Goal: Task Accomplishment & Management: Use online tool/utility

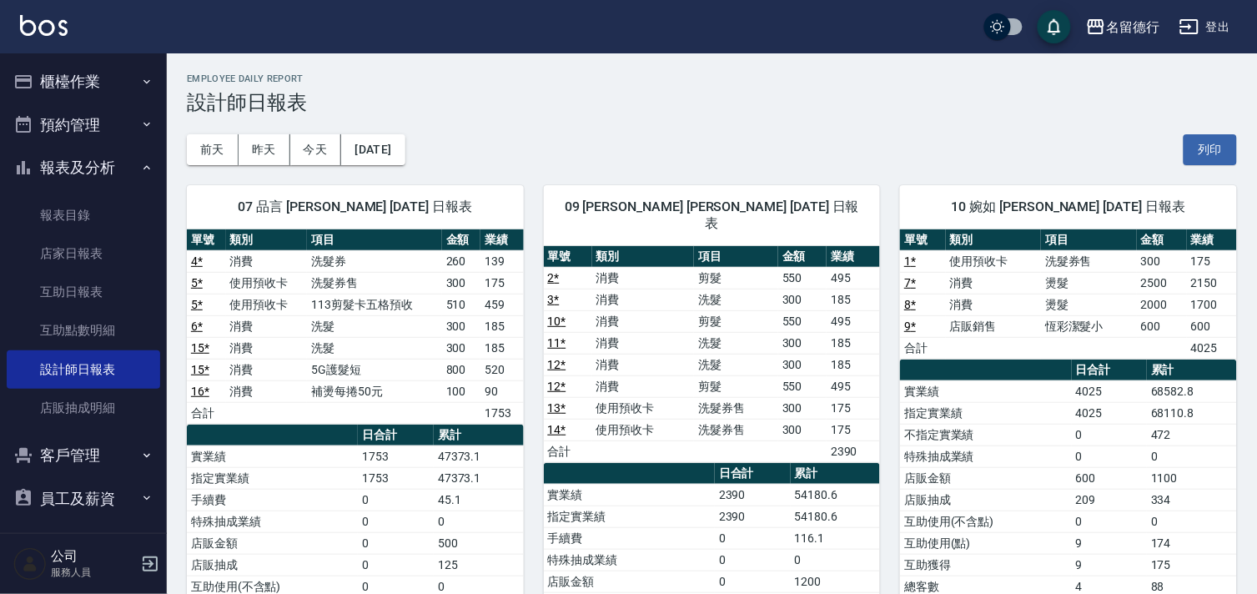
click at [54, 83] on button "櫃檯作業" at bounding box center [83, 81] width 153 height 43
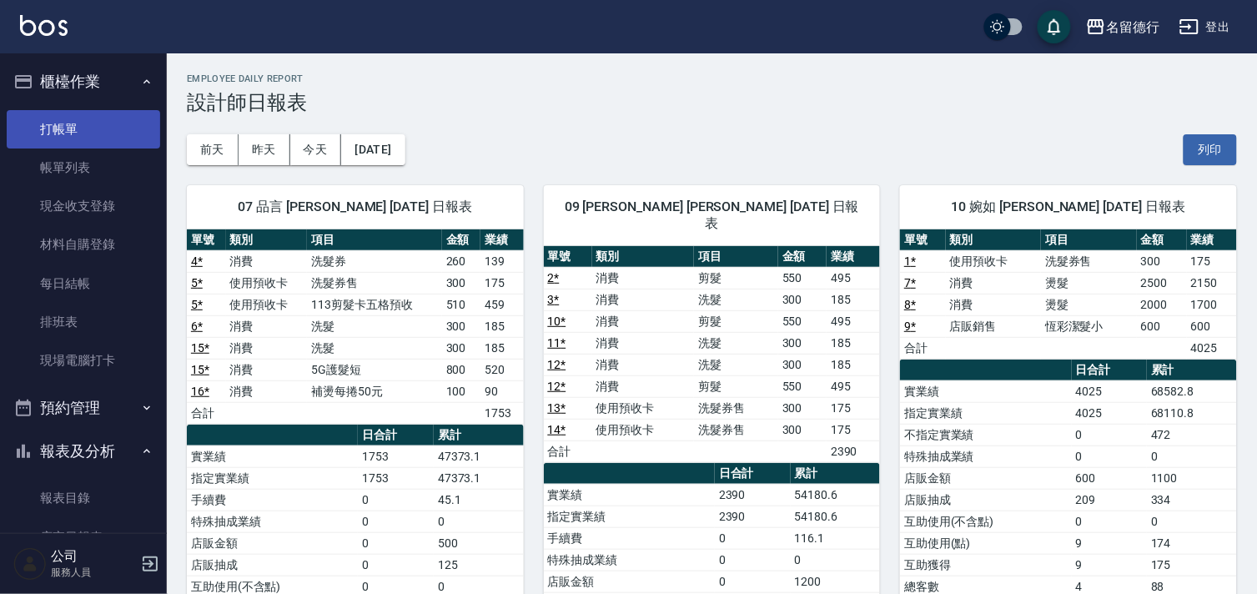
click at [72, 128] on link "打帳單" at bounding box center [83, 129] width 153 height 38
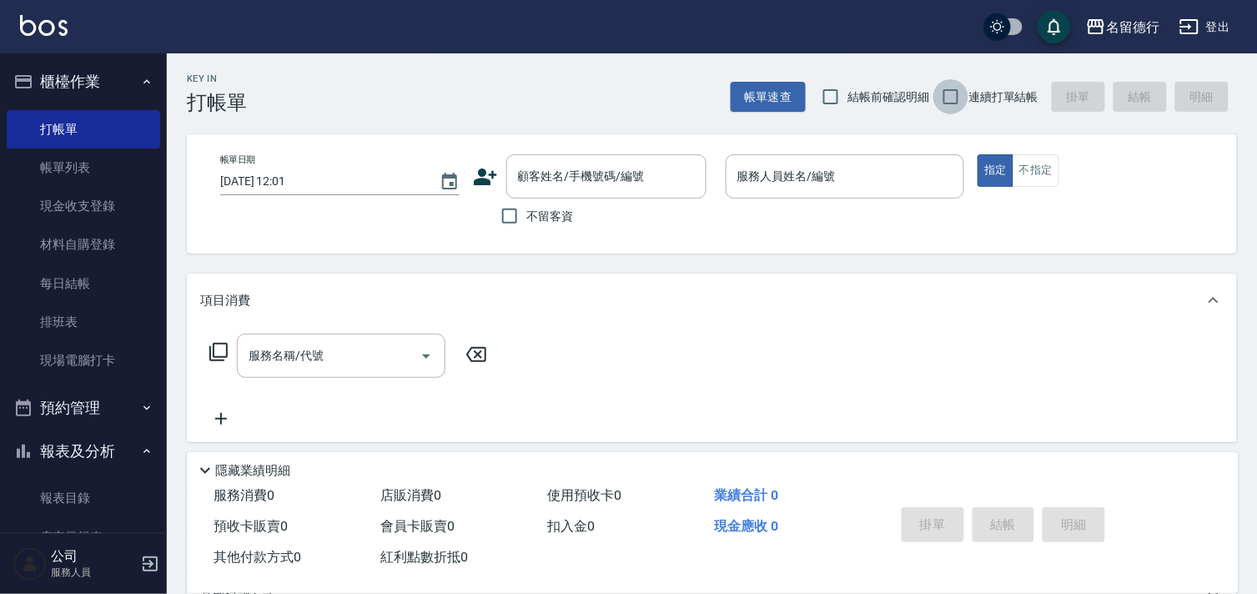
click at [945, 97] on input "連續打單結帳" at bounding box center [950, 96] width 35 height 35
checkbox input "true"
click at [510, 217] on input "不留客資" at bounding box center [509, 215] width 35 height 35
checkbox input "true"
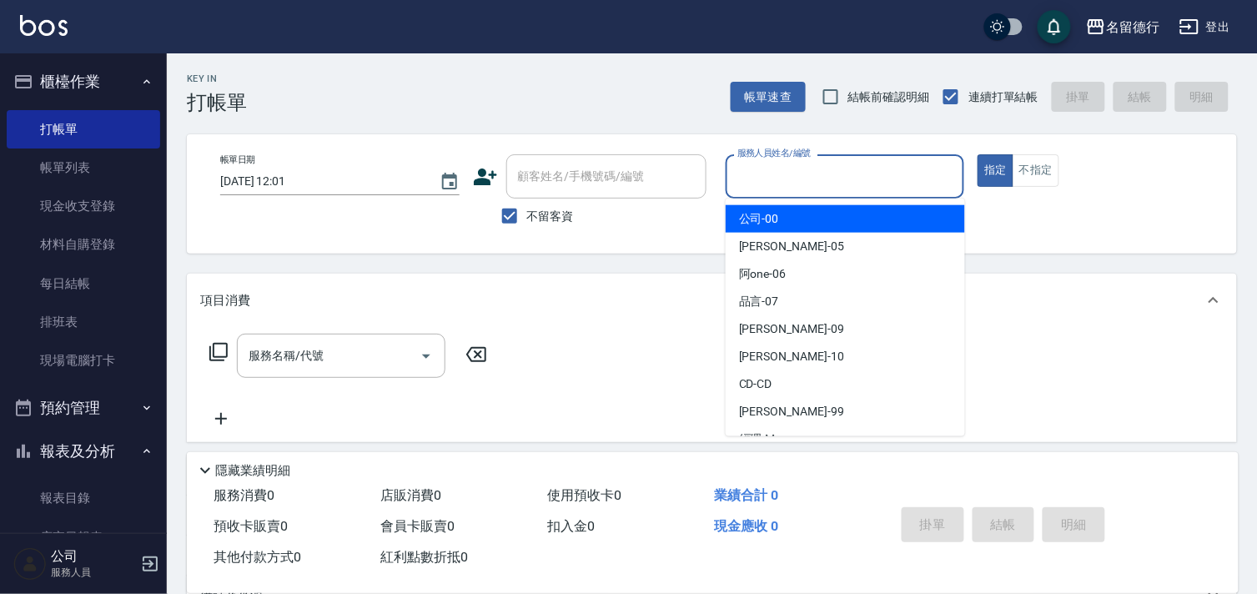
click at [809, 182] on input "服務人員姓名/編號" at bounding box center [845, 176] width 224 height 29
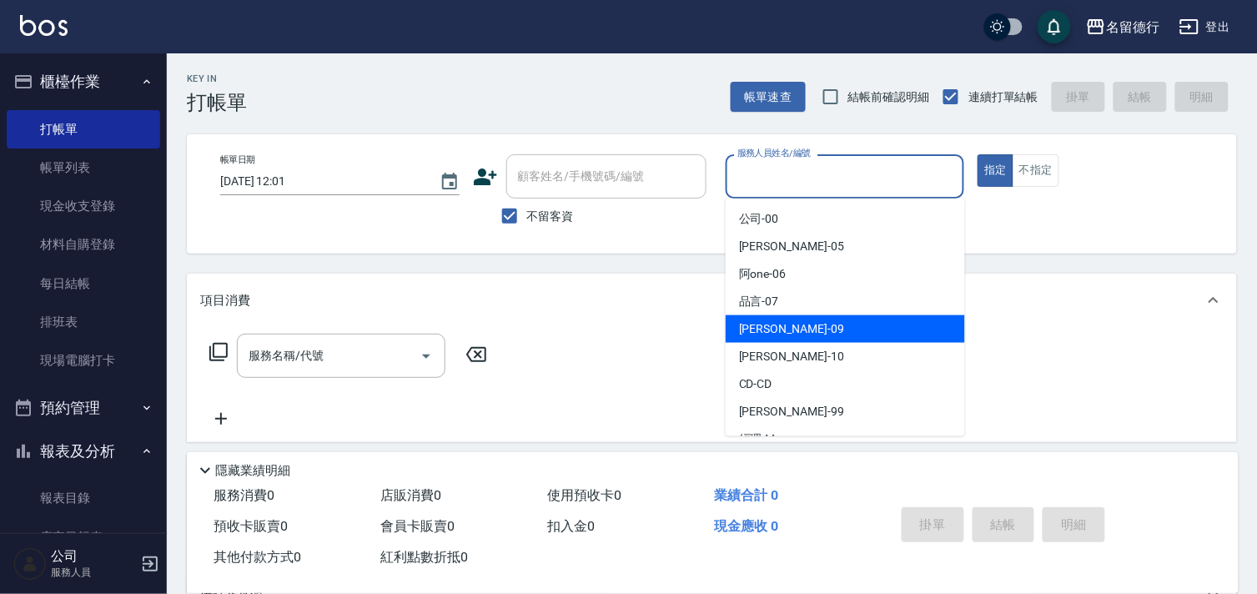
click at [768, 323] on span "[PERSON_NAME] -09" at bounding box center [791, 329] width 105 height 18
type input "[PERSON_NAME]-09"
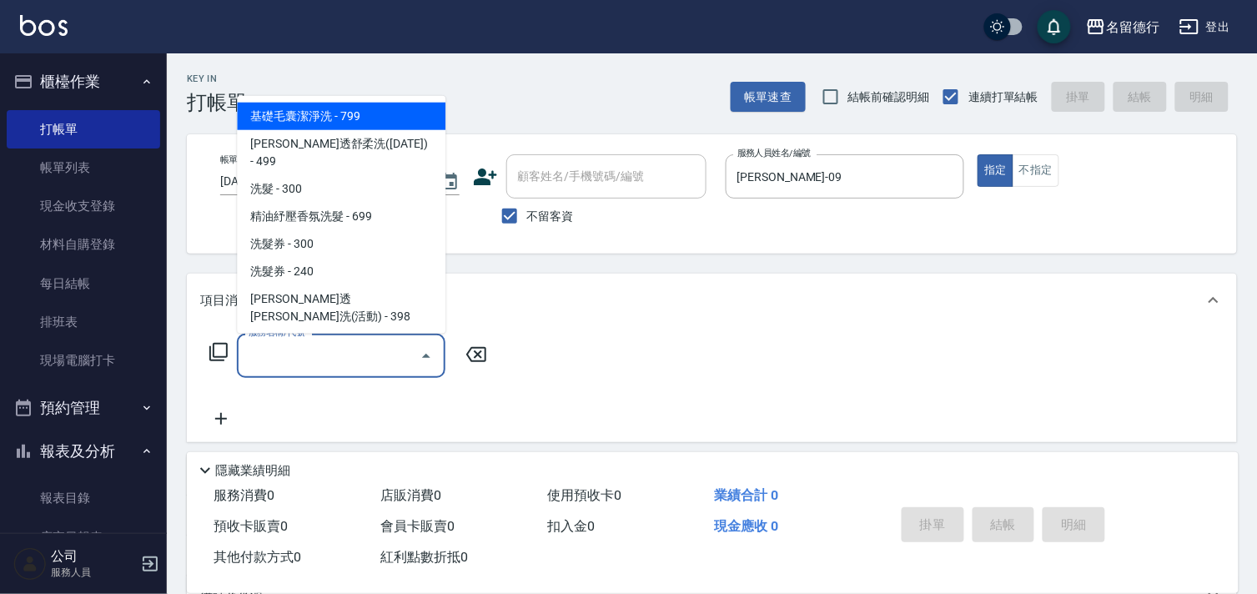
click at [311, 362] on div "服務名稱/代號 服務名稱/代號" at bounding box center [341, 356] width 208 height 44
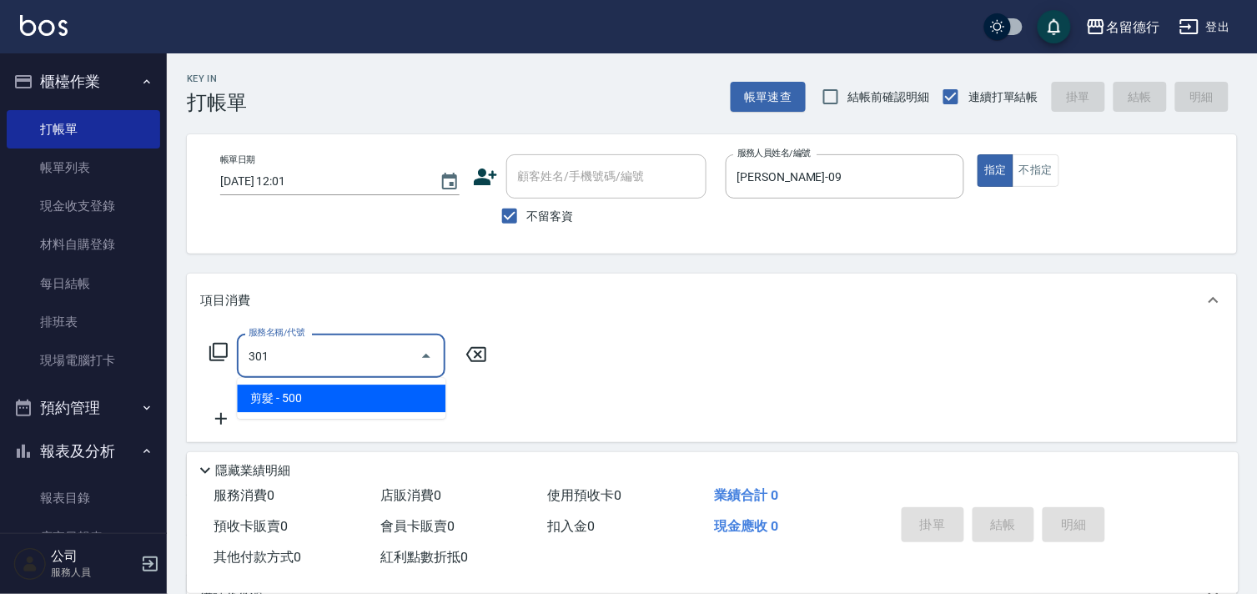
click at [325, 393] on span "剪髮 - 500" at bounding box center [341, 398] width 208 height 28
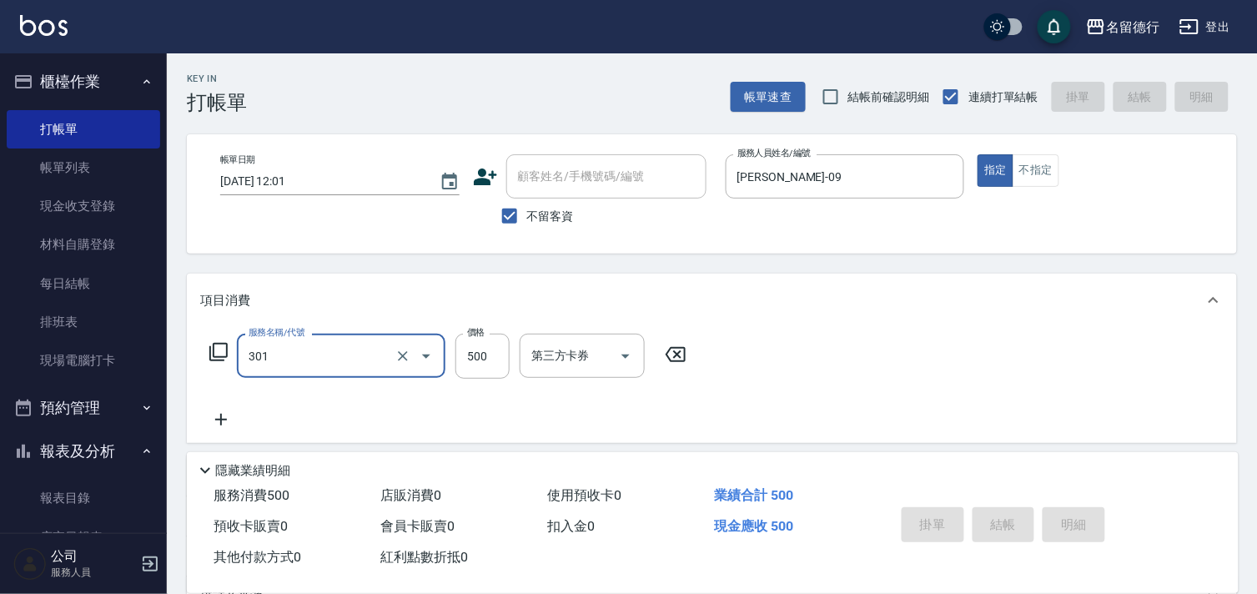
type input "301"
type input "[DATE] 12:17"
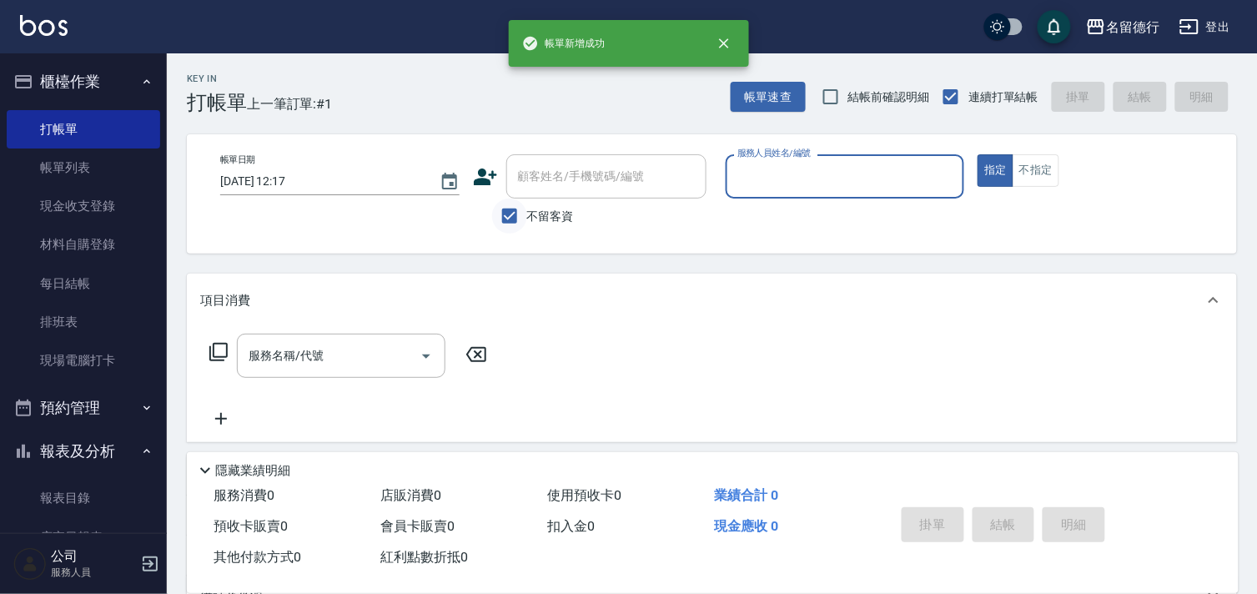
click at [509, 221] on input "不留客資" at bounding box center [509, 215] width 35 height 35
checkbox input "false"
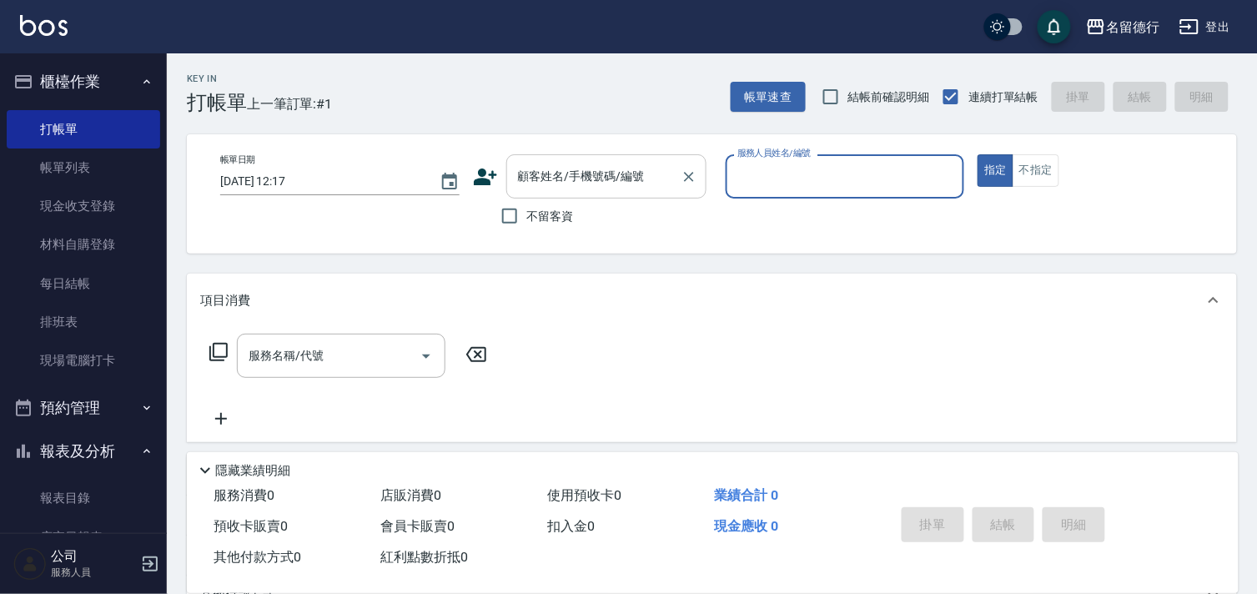
click at [539, 175] on div "顧客姓名/手機號碼/編號 顧客姓名/手機號碼/編號" at bounding box center [606, 176] width 200 height 44
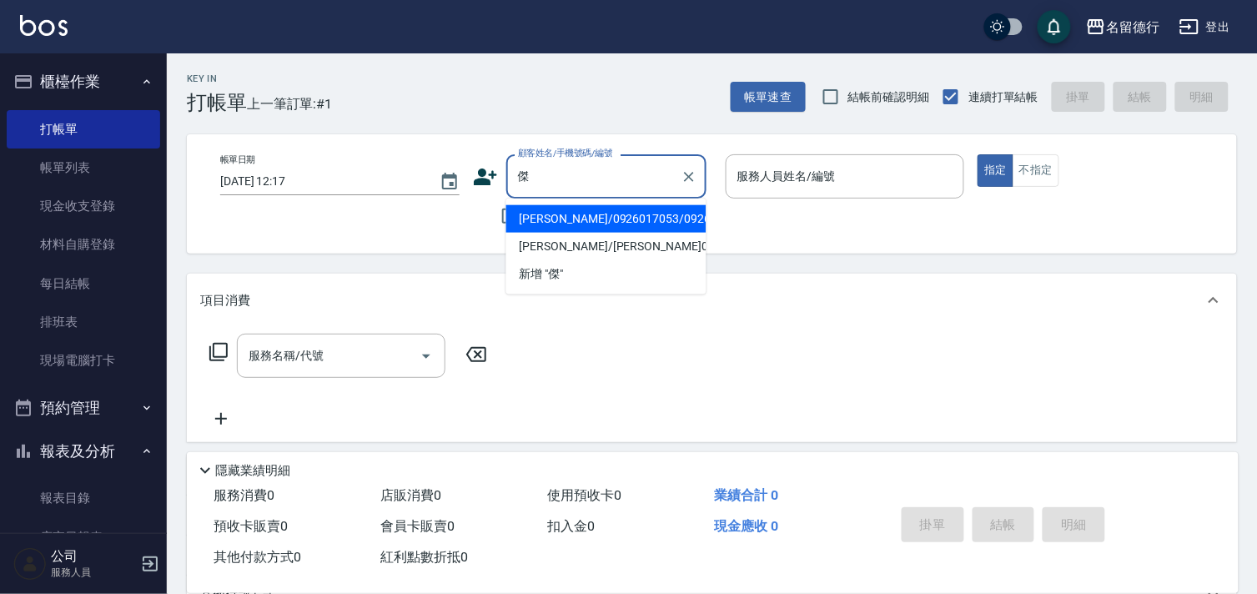
click at [562, 218] on li "[PERSON_NAME]/0926017053/0926017053" at bounding box center [606, 219] width 200 height 28
type input "[PERSON_NAME]/0926017053/0926017053"
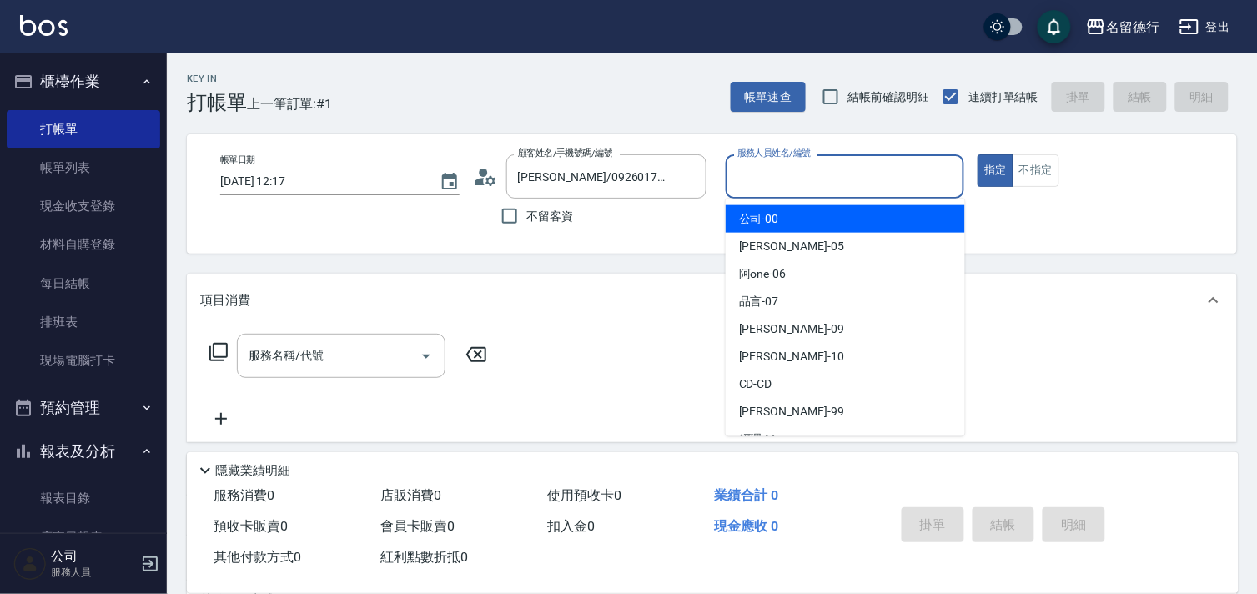
click at [767, 173] on input "服務人員姓名/編號" at bounding box center [845, 176] width 224 height 29
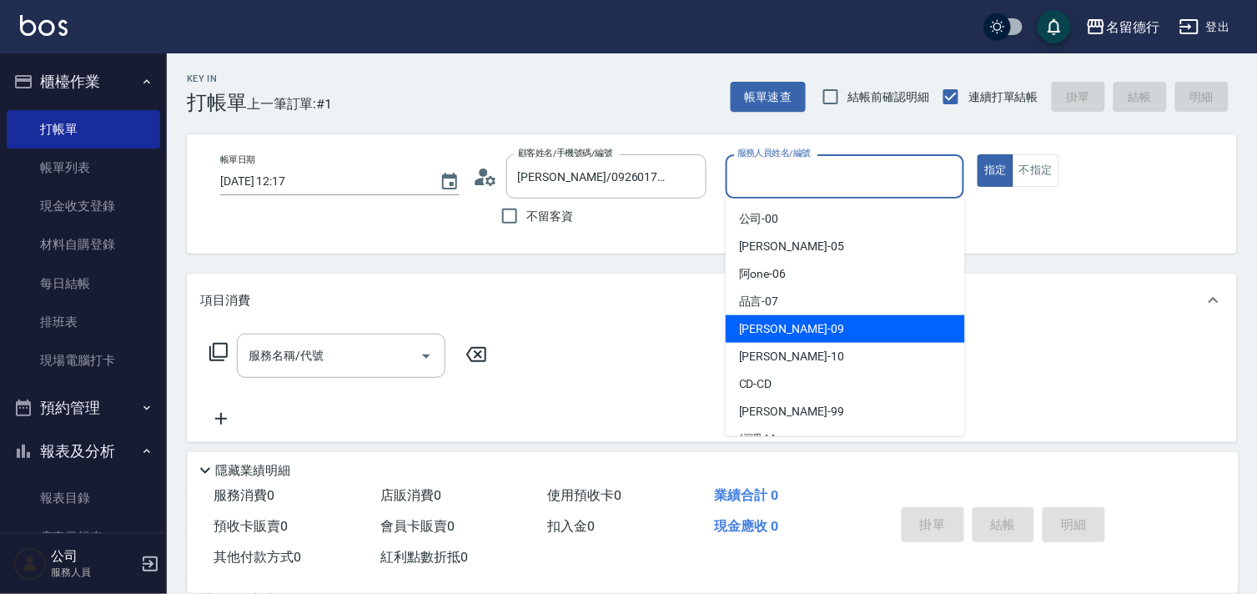
click at [748, 318] on div "[PERSON_NAME] -09" at bounding box center [844, 329] width 239 height 28
type input "[PERSON_NAME]-09"
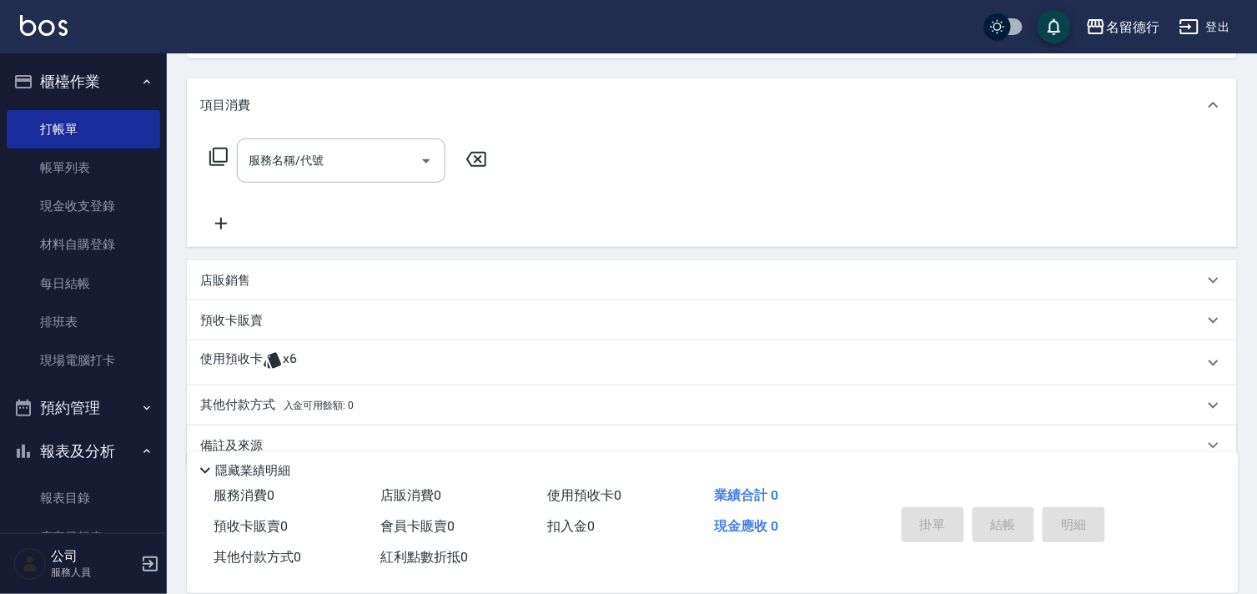
scroll to position [223, 0]
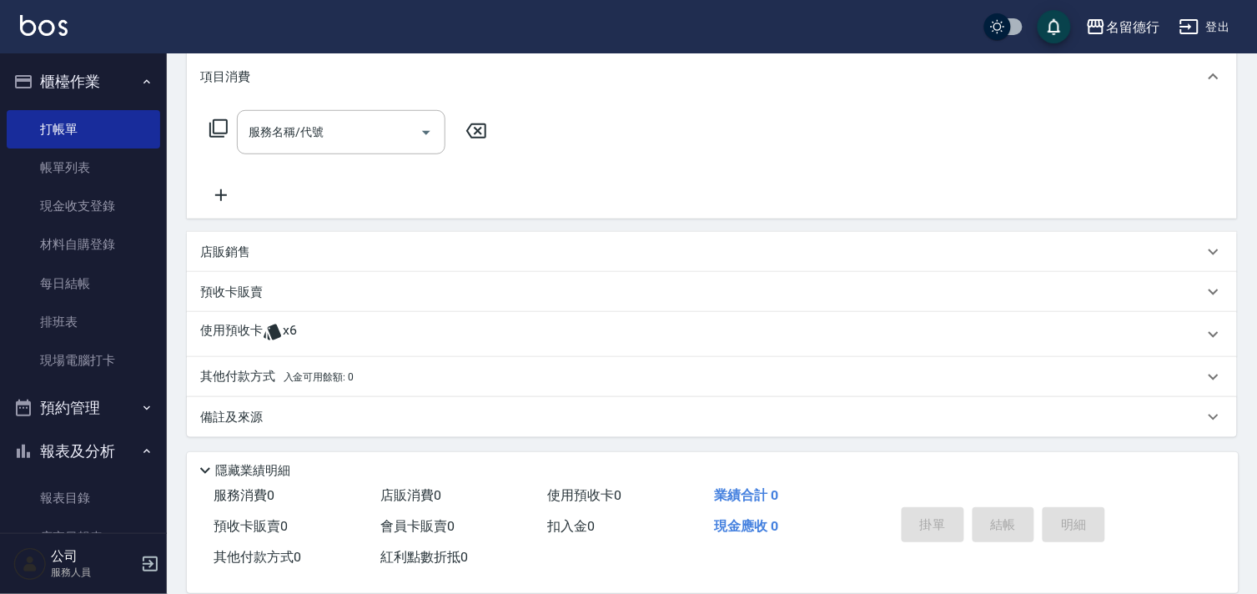
click at [228, 327] on p "使用預收卡" at bounding box center [231, 334] width 63 height 25
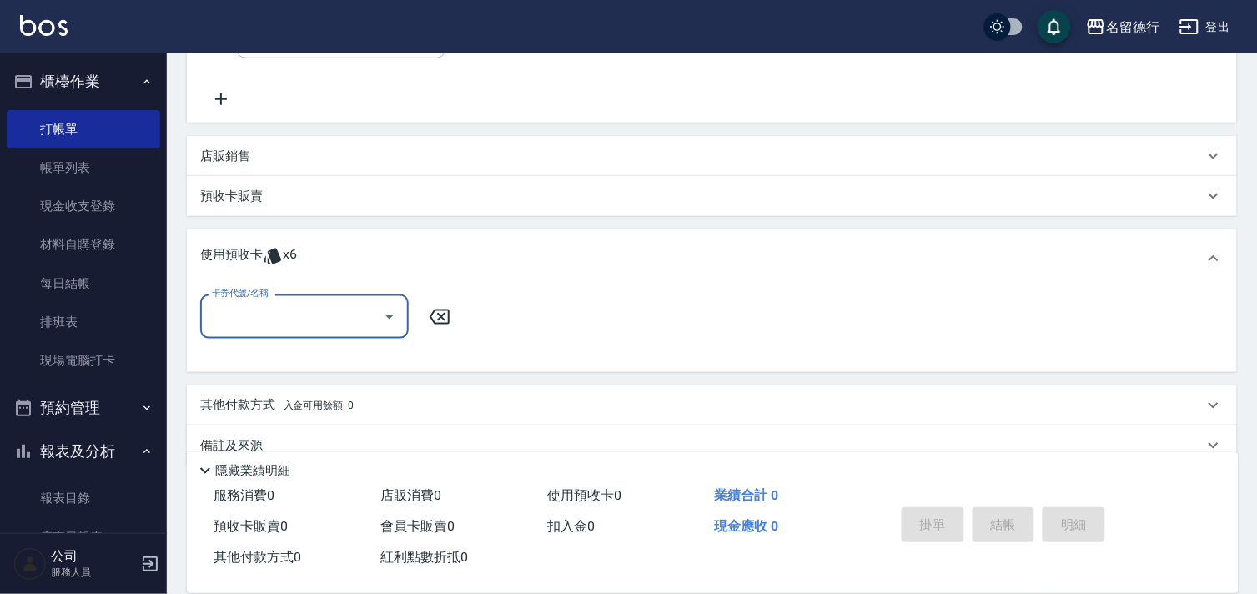
scroll to position [329, 0]
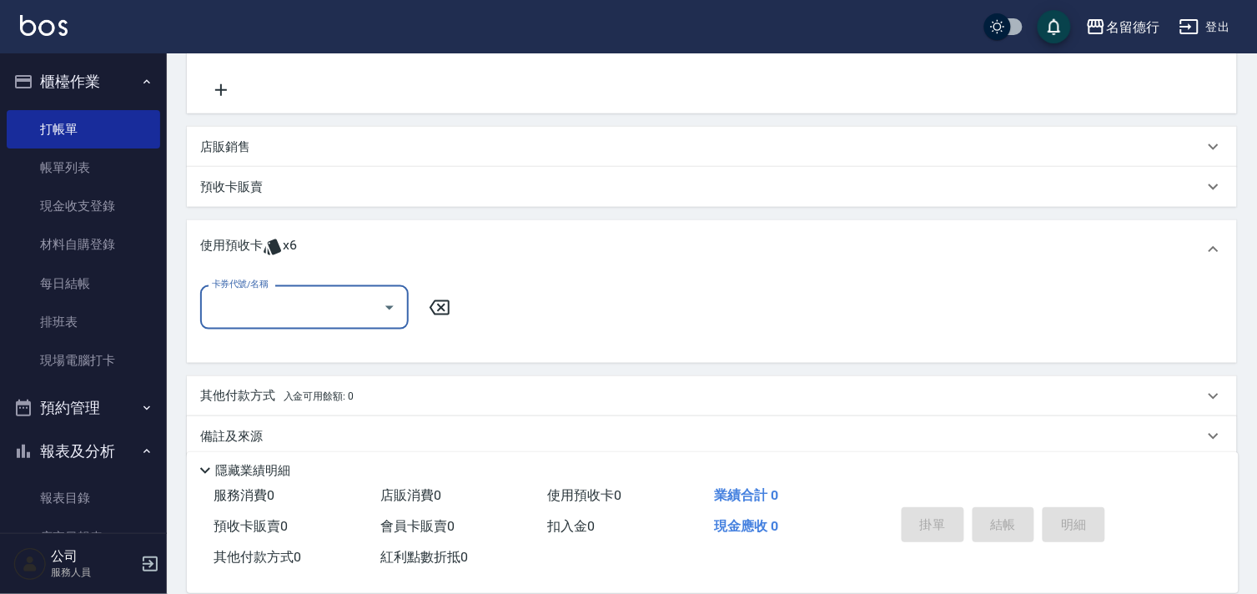
click at [257, 304] on input "卡券代號/名稱" at bounding box center [292, 307] width 168 height 29
click at [289, 352] on div "113剪髮卡10次預收 剩餘6張 23.24" at bounding box center [304, 350] width 208 height 28
type input "113剪髮卡10次預收 23.24"
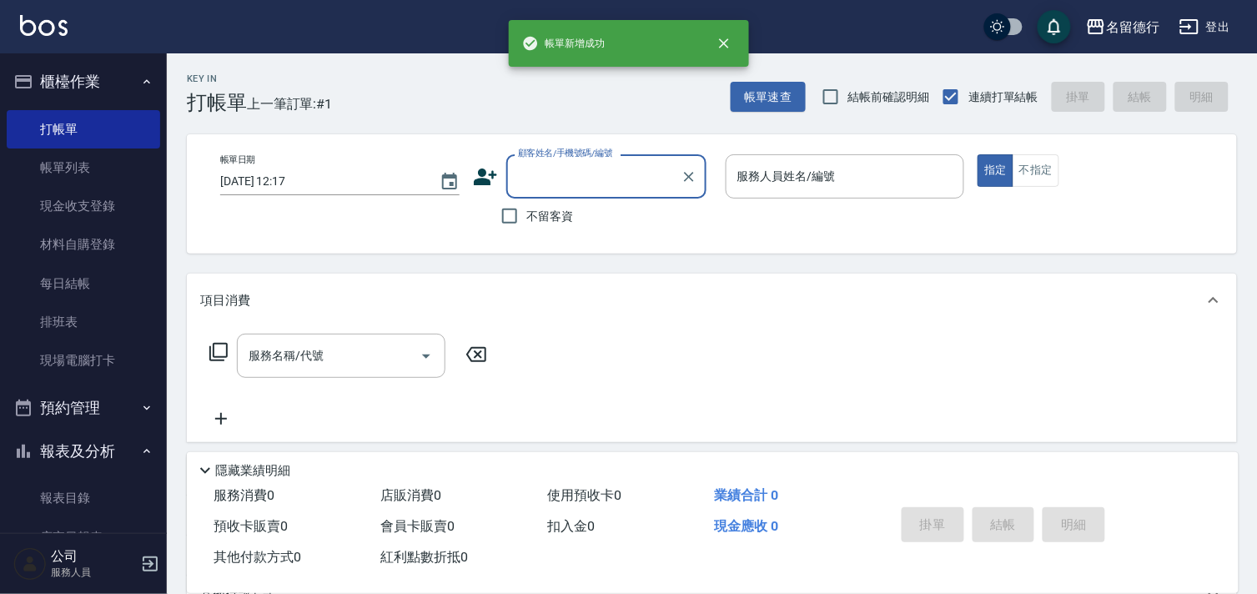
scroll to position [0, 0]
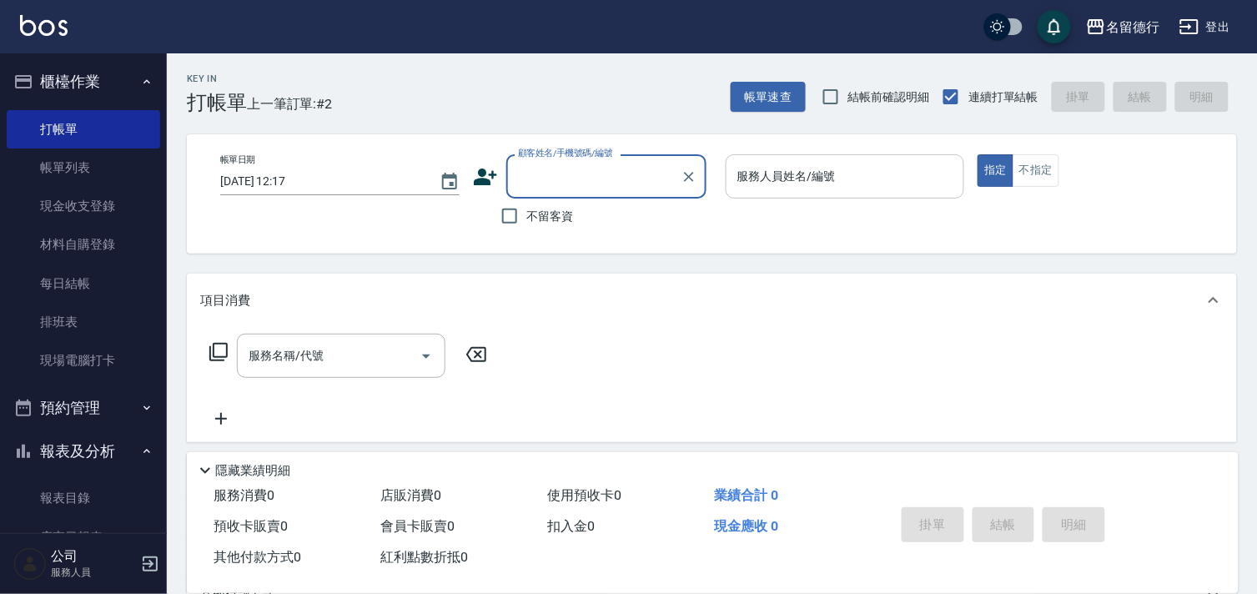
click at [771, 173] on div "服務人員姓名/編號 服務人員姓名/編號" at bounding box center [844, 176] width 239 height 44
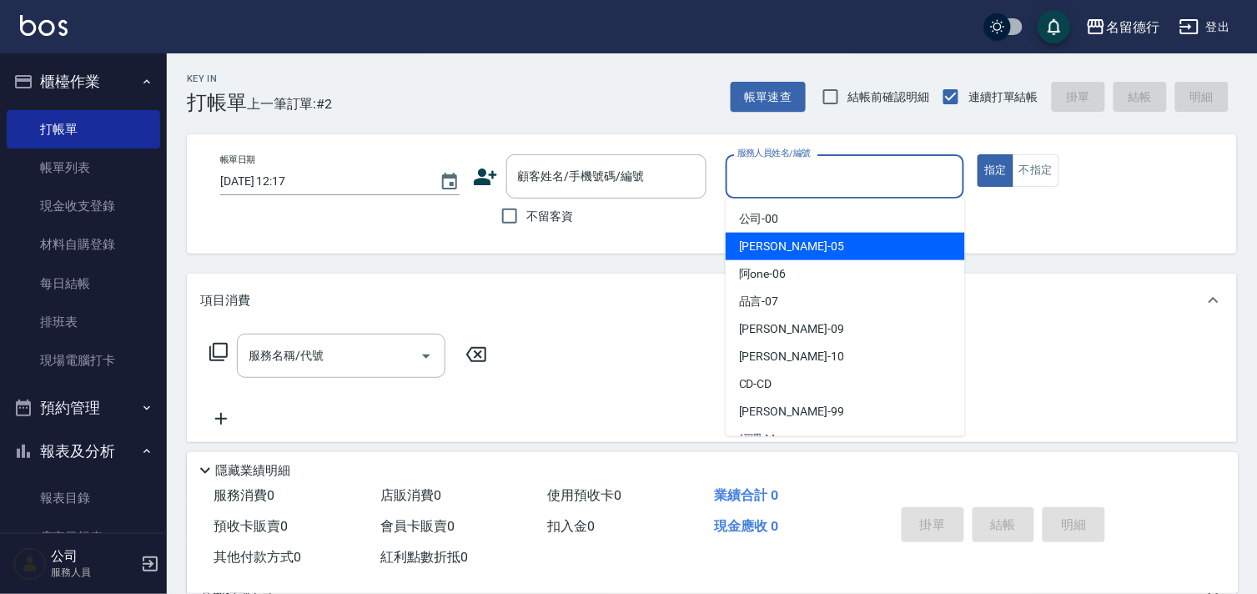
click at [782, 238] on span "[PERSON_NAME]-05" at bounding box center [791, 247] width 105 height 18
type input "[PERSON_NAME]-05"
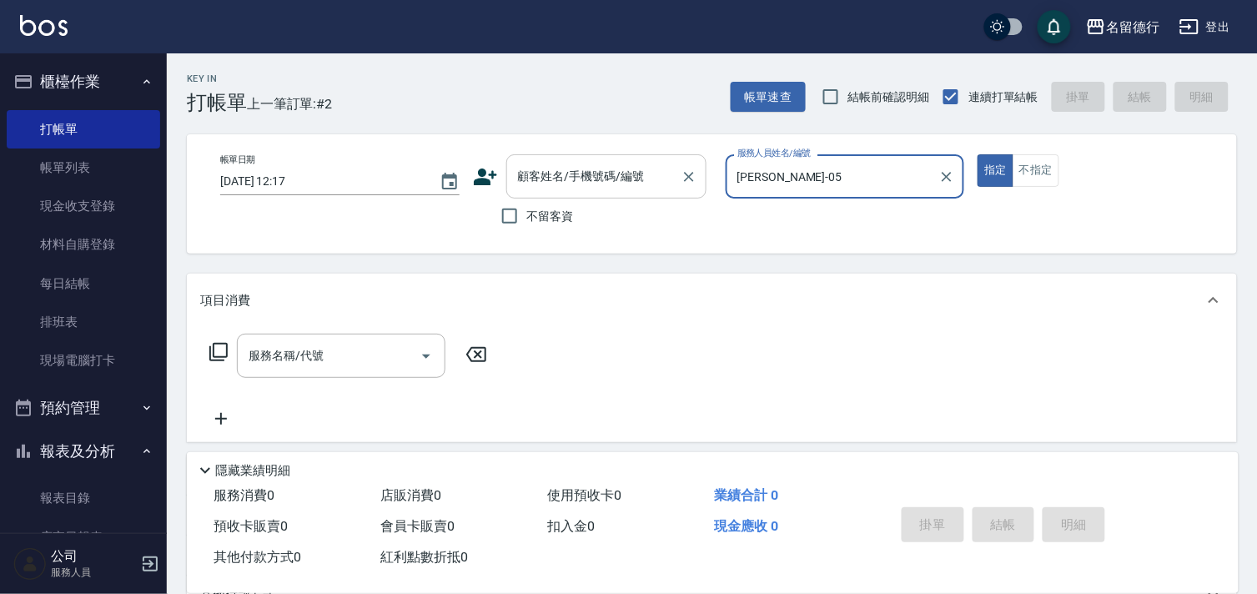
click at [539, 173] on div "顧客姓名/手機號碼/編號 顧客姓名/手機號碼/編號" at bounding box center [606, 176] width 200 height 44
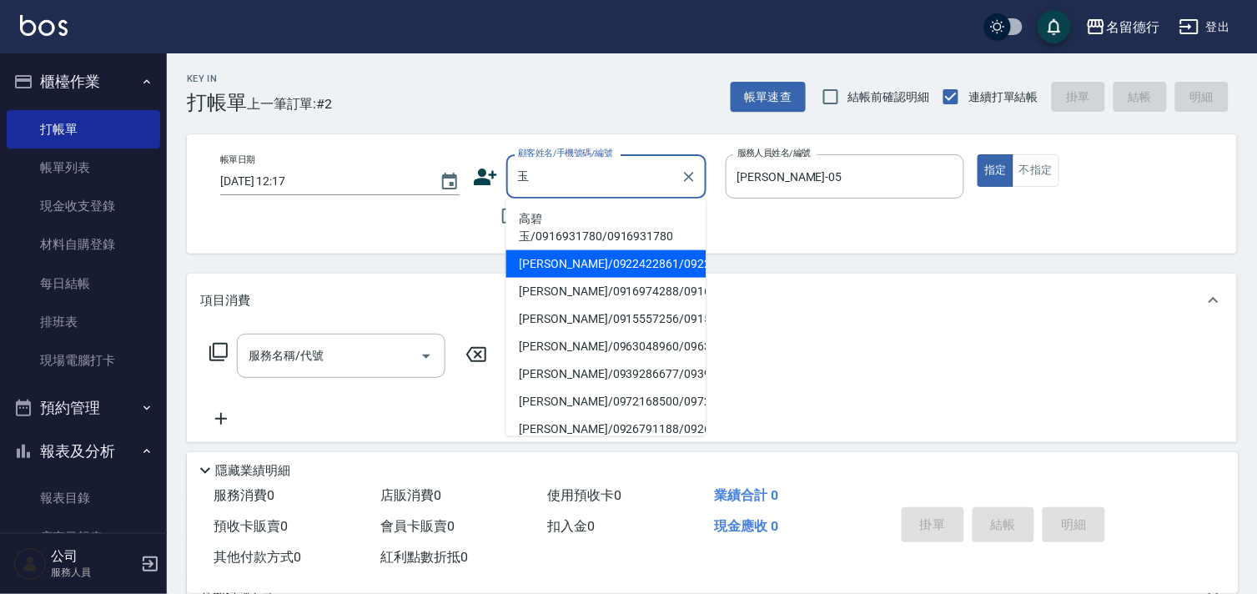
click at [569, 278] on li "[PERSON_NAME]/0922422861/0922422861" at bounding box center [606, 264] width 200 height 28
type input "[PERSON_NAME]/0922422861/0922422861"
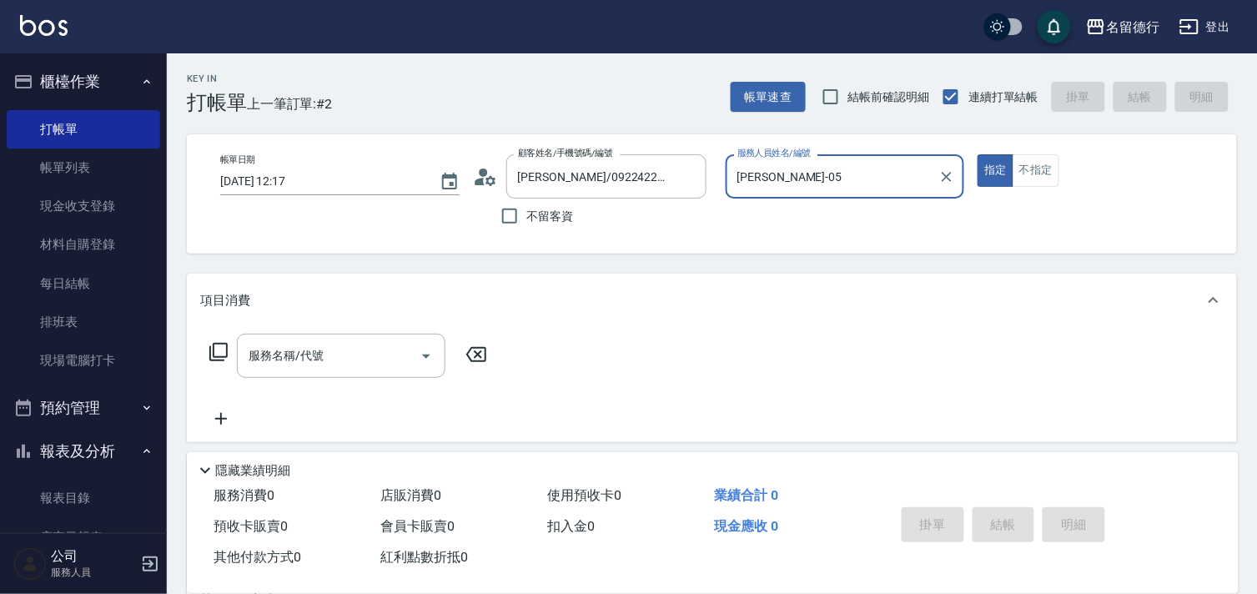
type input "品言-07"
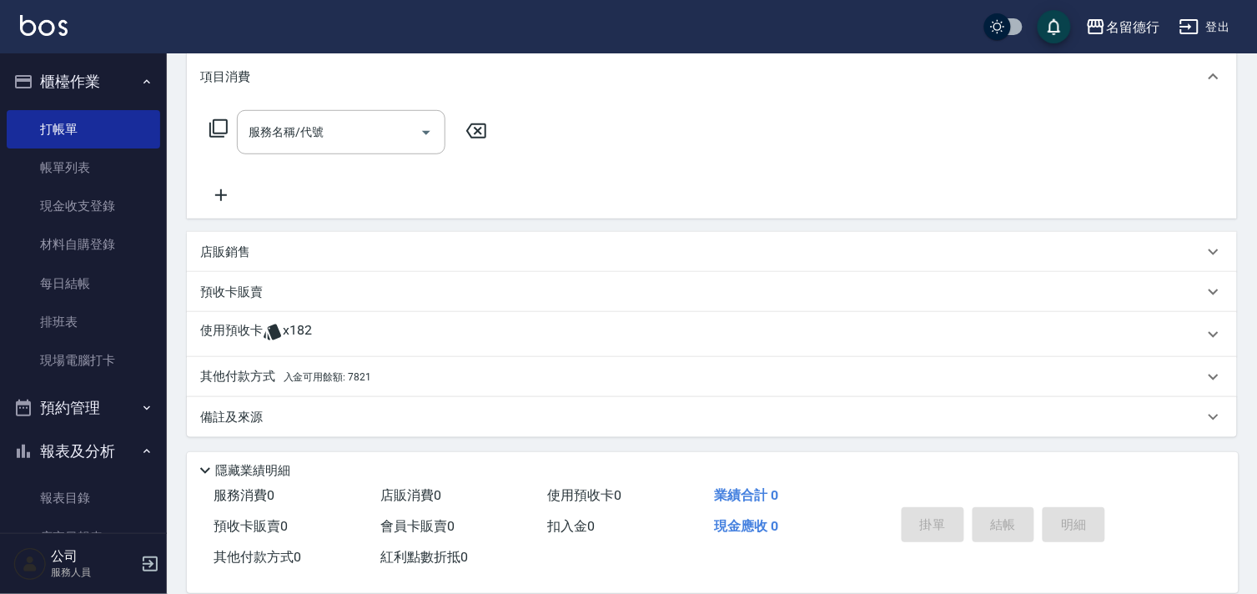
click at [257, 326] on p "使用預收卡" at bounding box center [231, 334] width 63 height 25
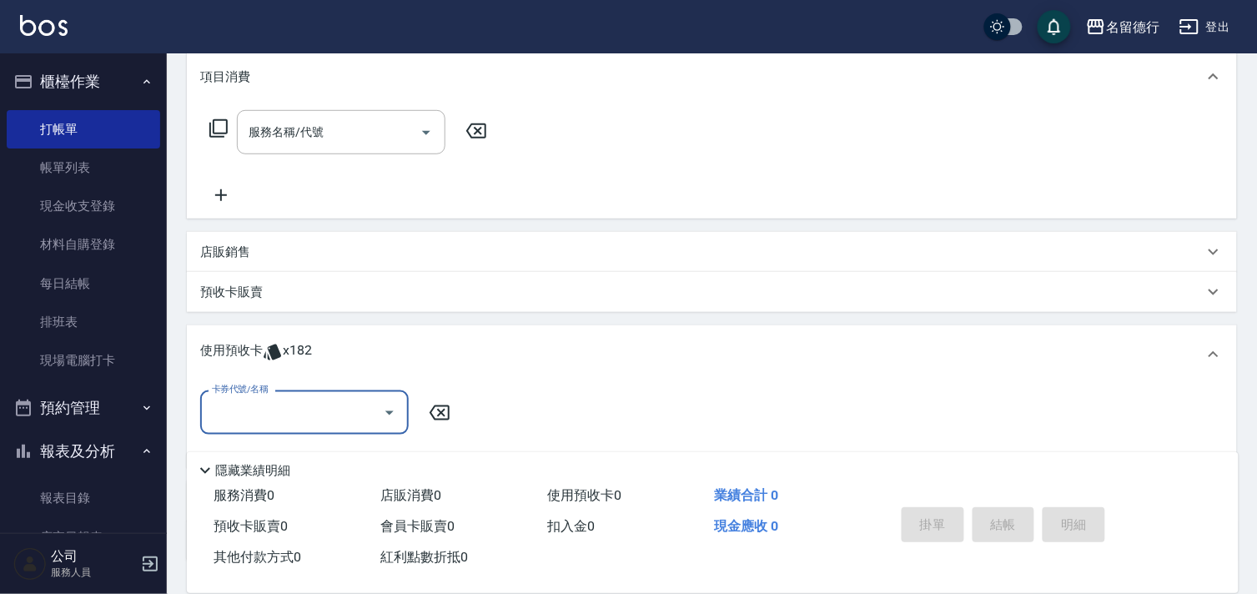
scroll to position [0, 0]
click at [294, 404] on input "卡券代號/名稱" at bounding box center [292, 412] width 168 height 29
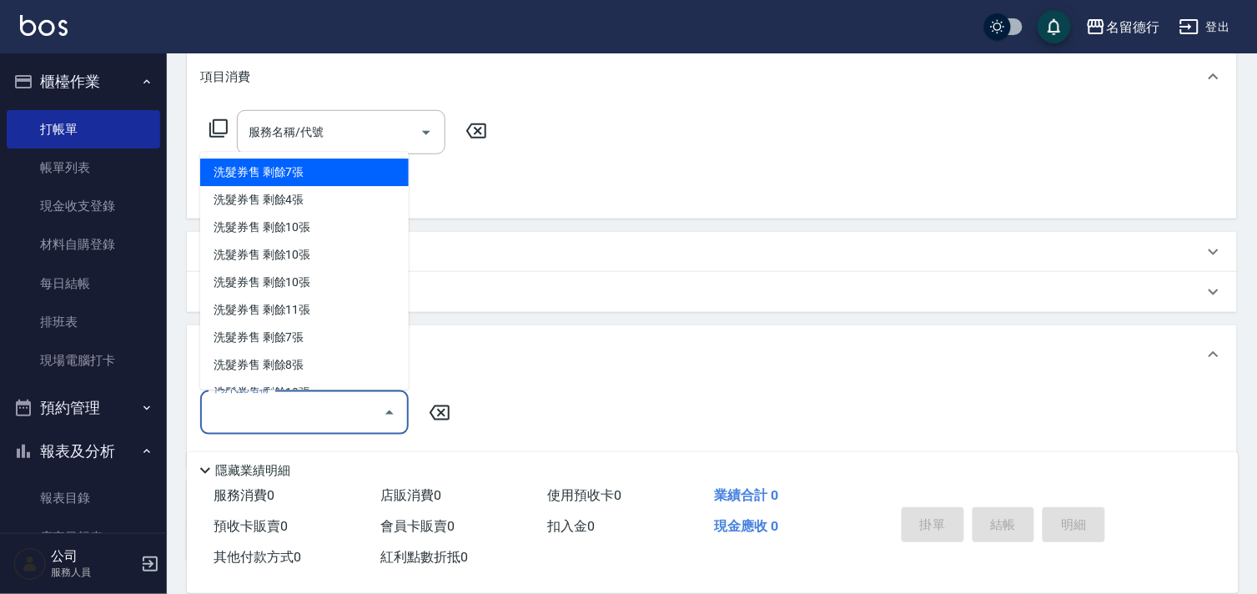
click at [289, 165] on div "洗髮券售 剩餘7張" at bounding box center [304, 173] width 208 height 28
type input "洗髮券售"
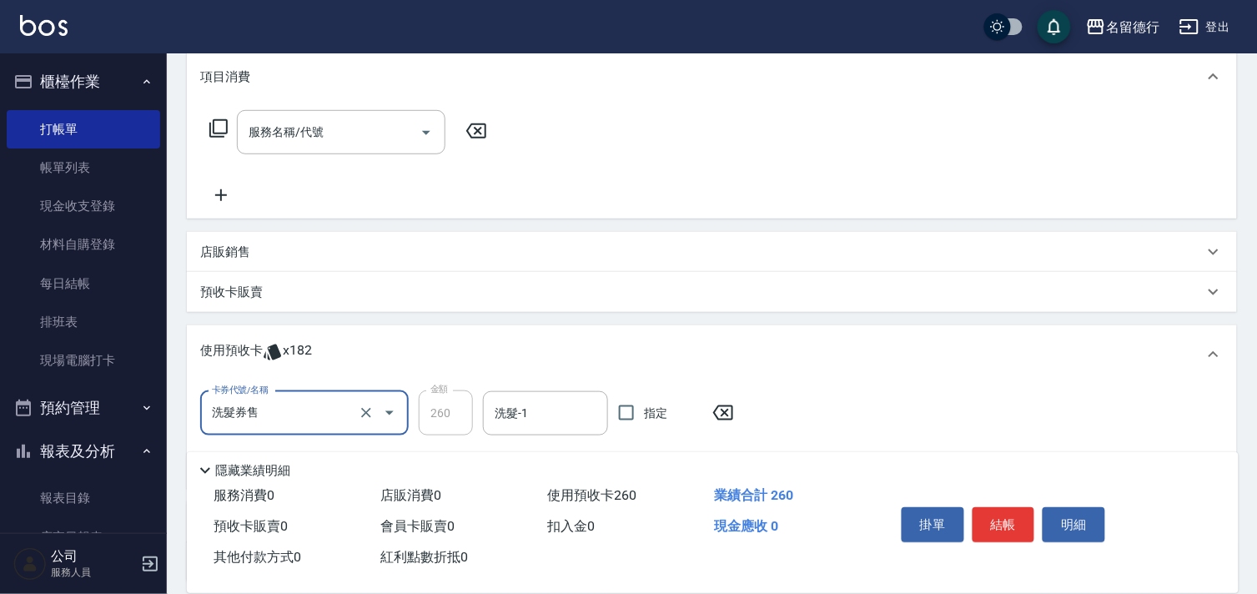
click at [279, 429] on div "洗髮券售 卡券代號/名稱" at bounding box center [304, 413] width 208 height 44
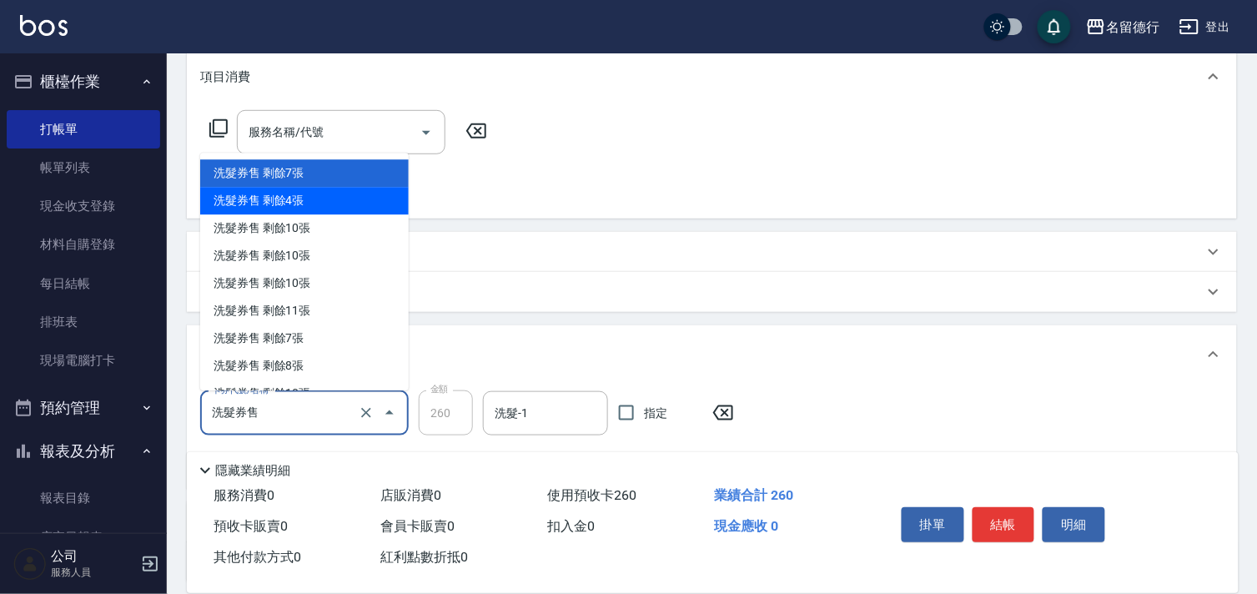
click at [286, 193] on div "洗髮券售 剩餘4張" at bounding box center [304, 202] width 208 height 28
type input "300"
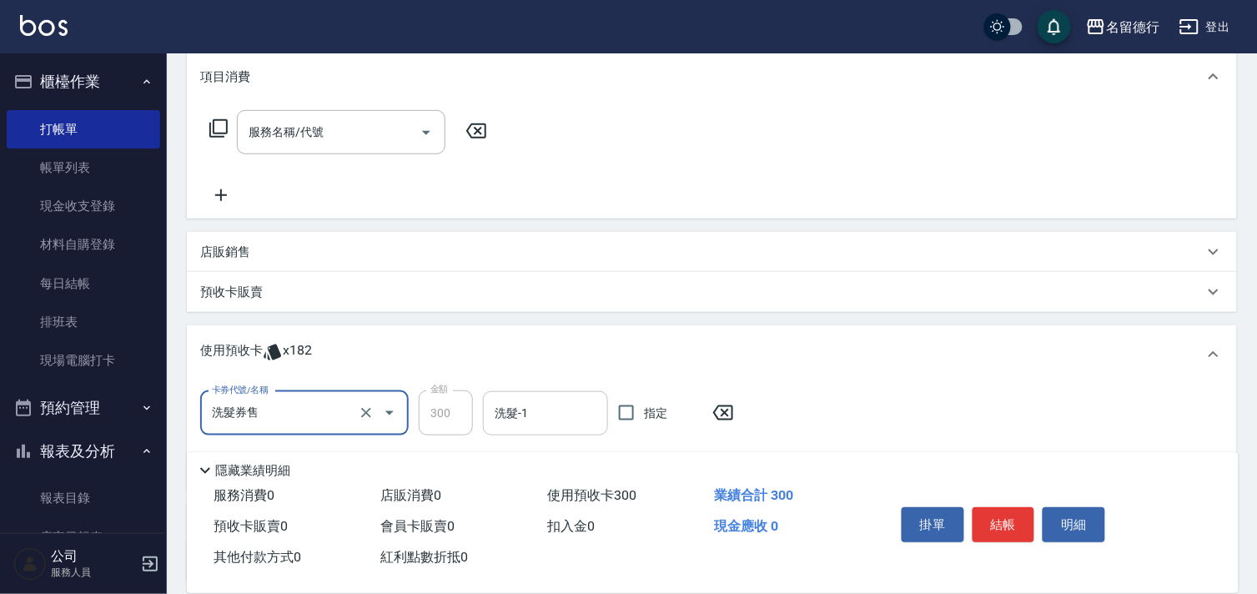
click at [559, 417] on input "洗髮-1" at bounding box center [545, 413] width 110 height 29
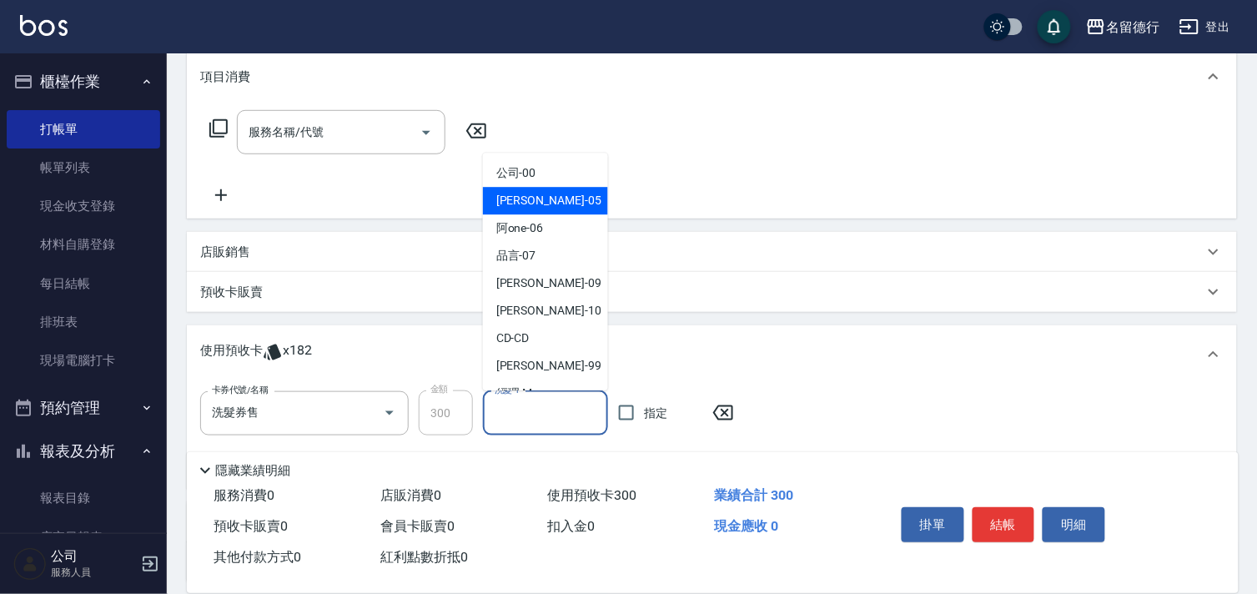
click at [544, 206] on span "[PERSON_NAME]-05" at bounding box center [548, 202] width 105 height 18
type input "[PERSON_NAME]-05"
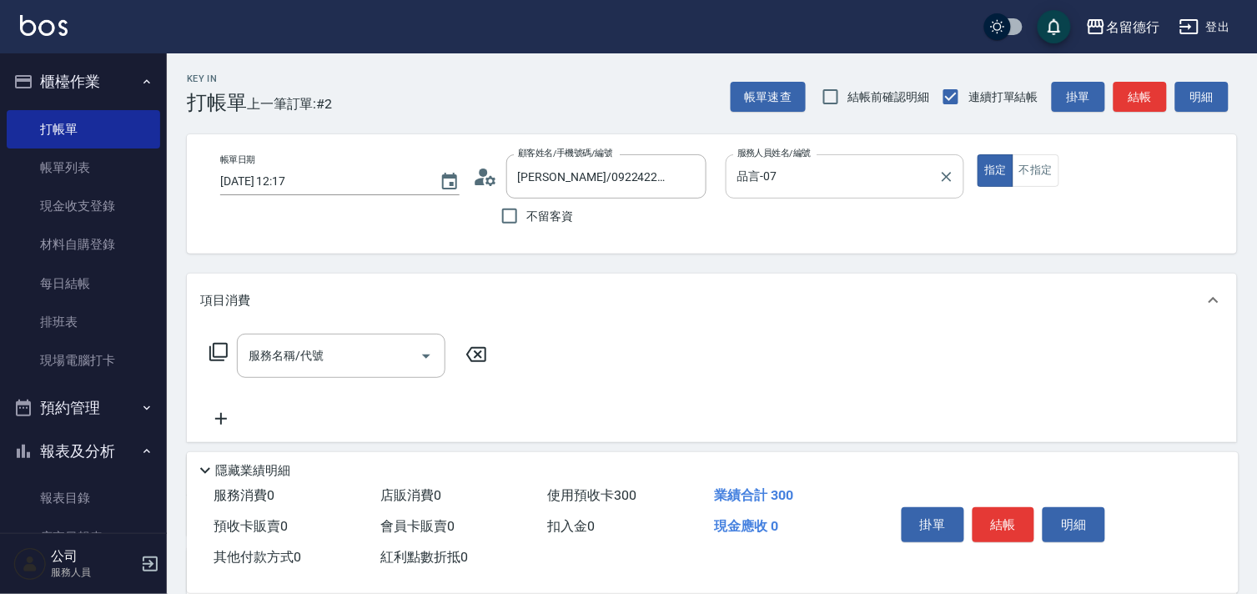
click at [822, 193] on div "品言-07 服務人員姓名/編號" at bounding box center [844, 176] width 239 height 44
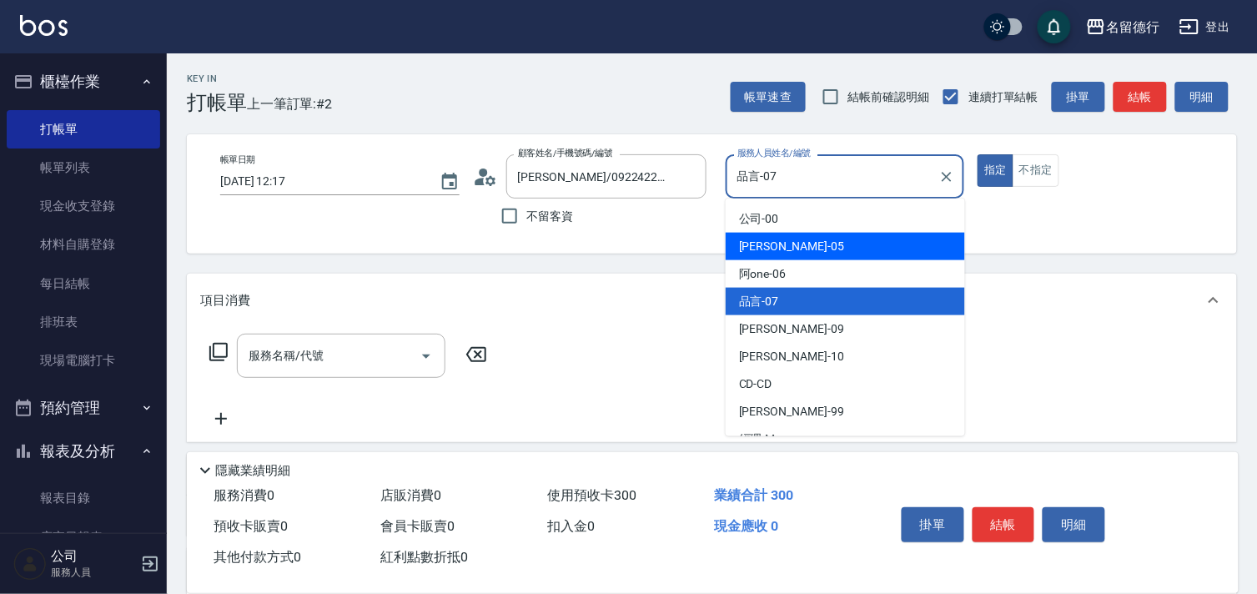
click at [805, 256] on div "[PERSON_NAME]-05" at bounding box center [844, 247] width 239 height 28
type input "[PERSON_NAME]-05"
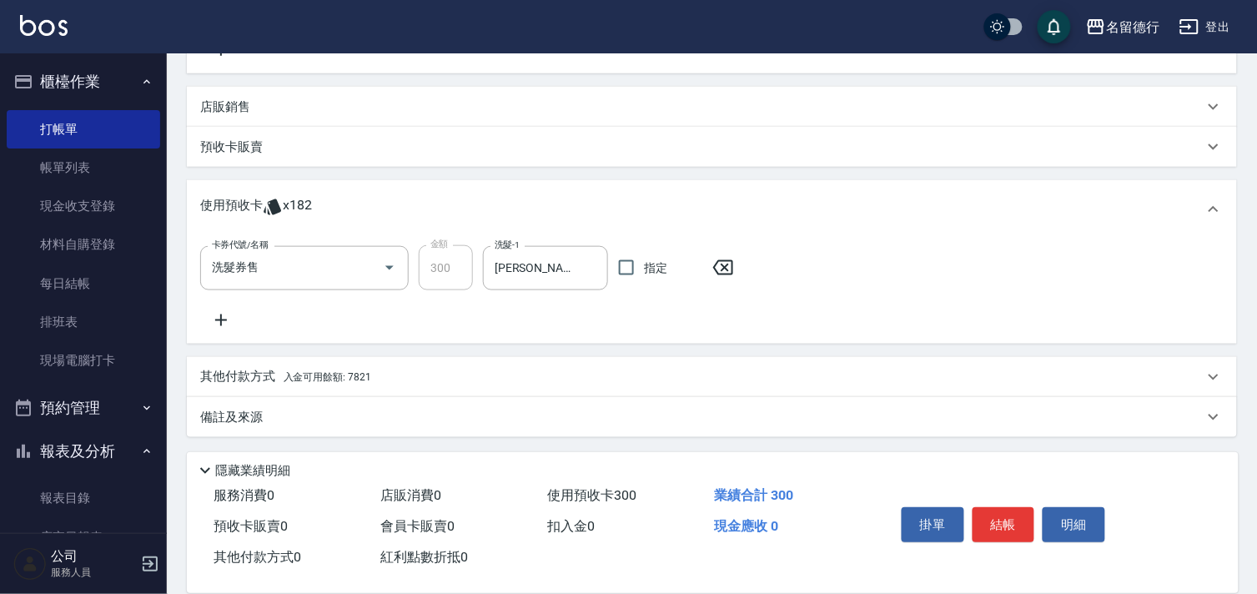
scroll to position [369, 0]
click at [1006, 536] on button "結帳" at bounding box center [1003, 524] width 63 height 35
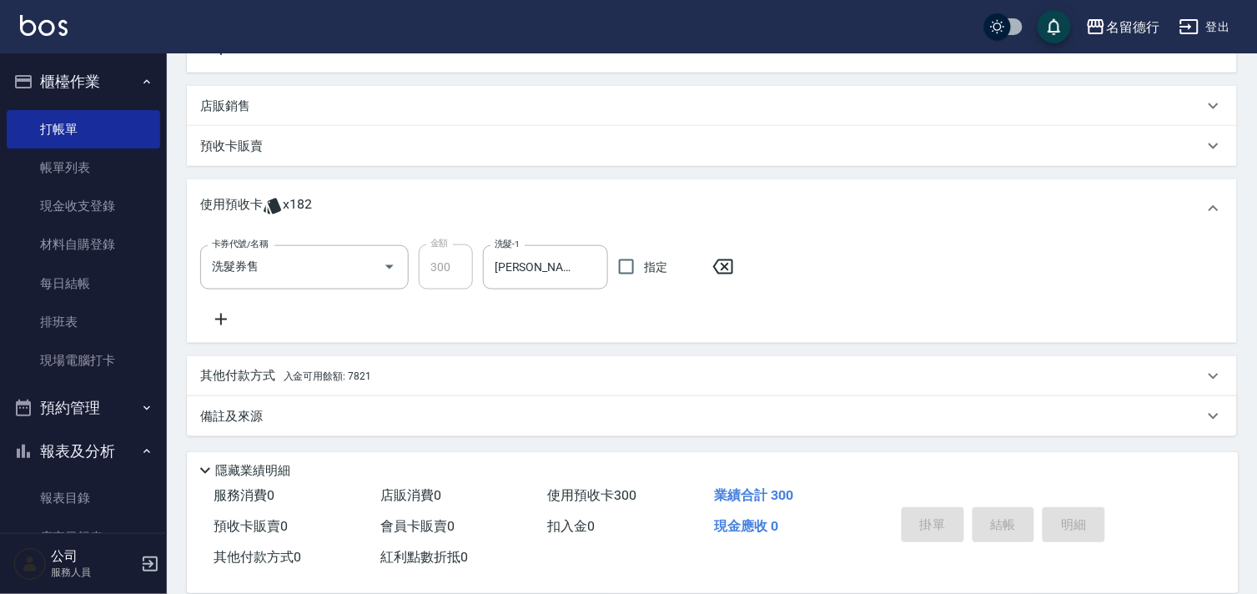
type input "[DATE] 12:46"
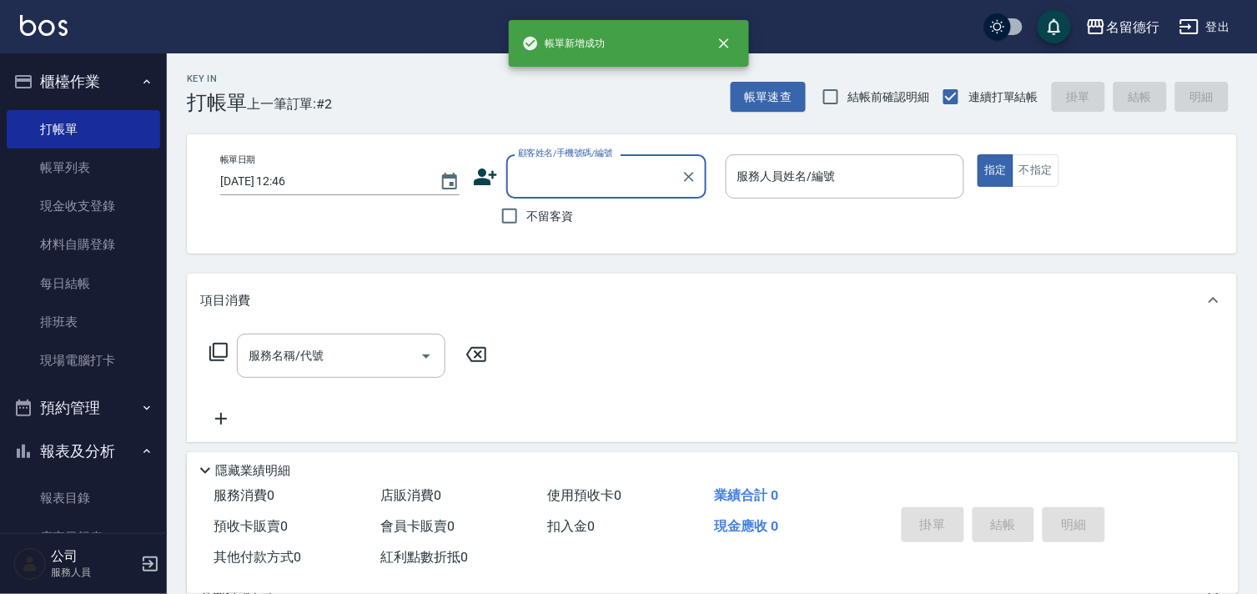
scroll to position [0, 0]
click at [728, 177] on div "服務人員姓名/編號" at bounding box center [844, 176] width 239 height 44
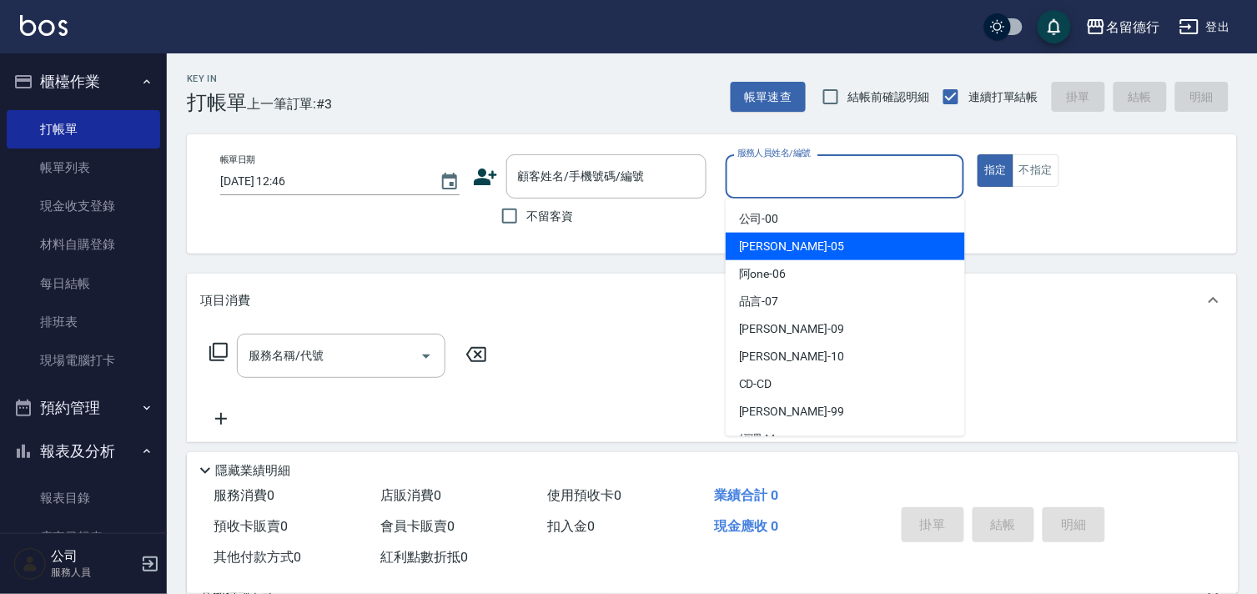
click at [786, 251] on span "[PERSON_NAME]-05" at bounding box center [791, 247] width 105 height 18
type input "[PERSON_NAME]-05"
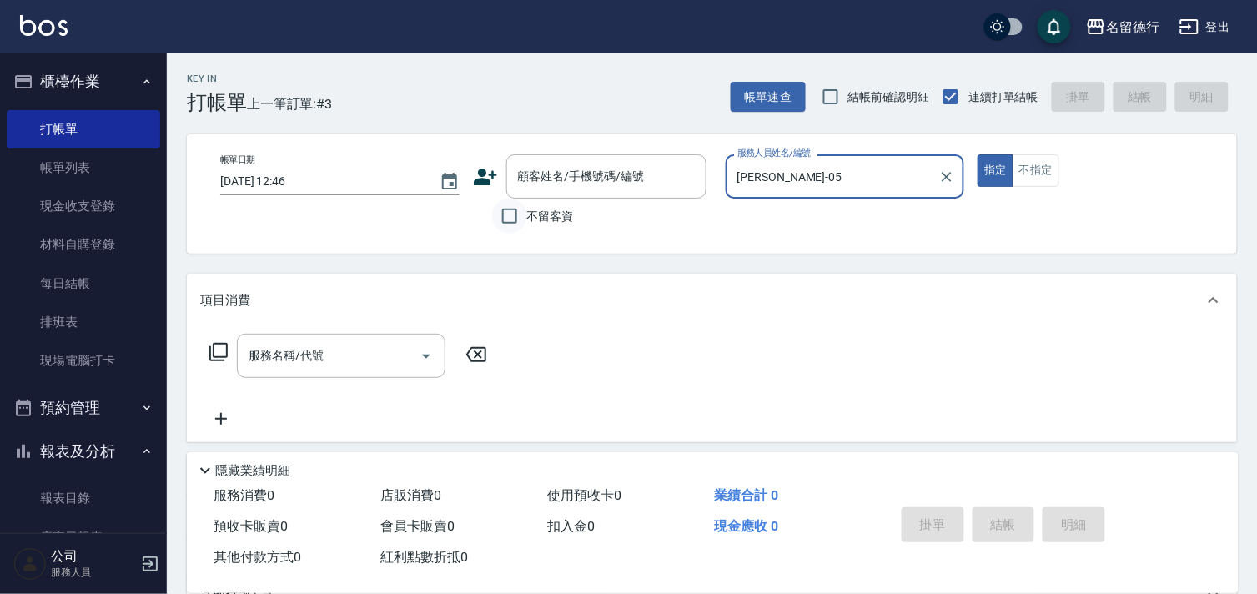
click at [505, 213] on input "不留客資" at bounding box center [509, 215] width 35 height 35
checkbox input "true"
click at [213, 359] on icon at bounding box center [218, 352] width 18 height 18
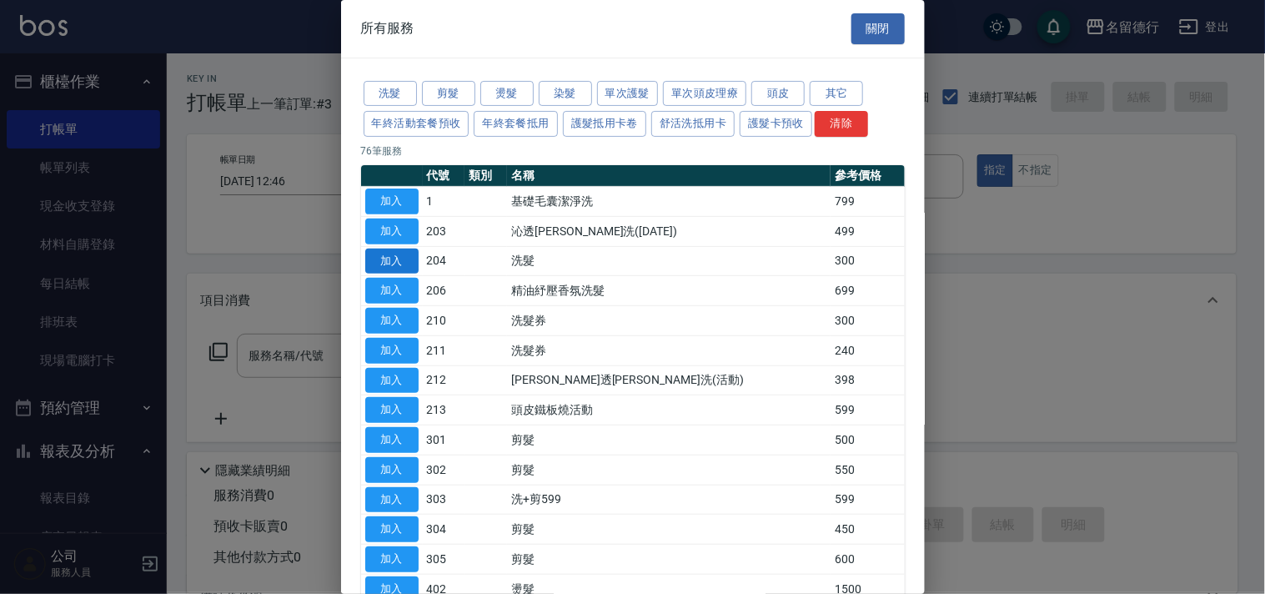
click at [392, 262] on button "加入" at bounding box center [391, 261] width 53 height 26
type input "洗髮(204)"
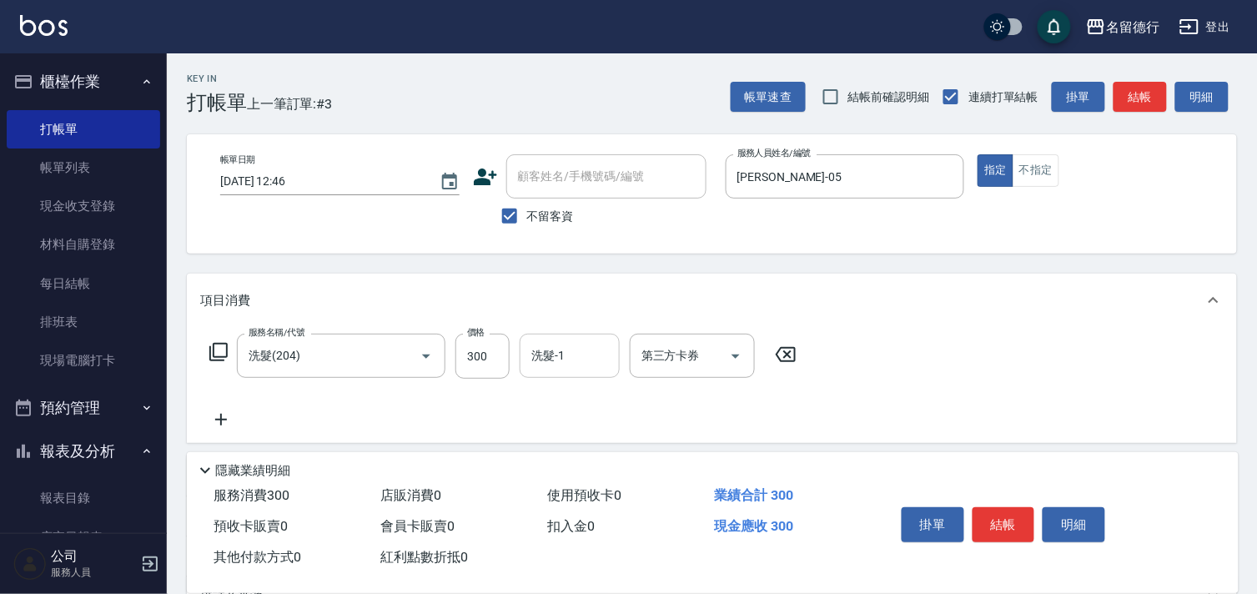
click at [563, 354] on div "洗髮-1 洗髮-1" at bounding box center [569, 356] width 100 height 44
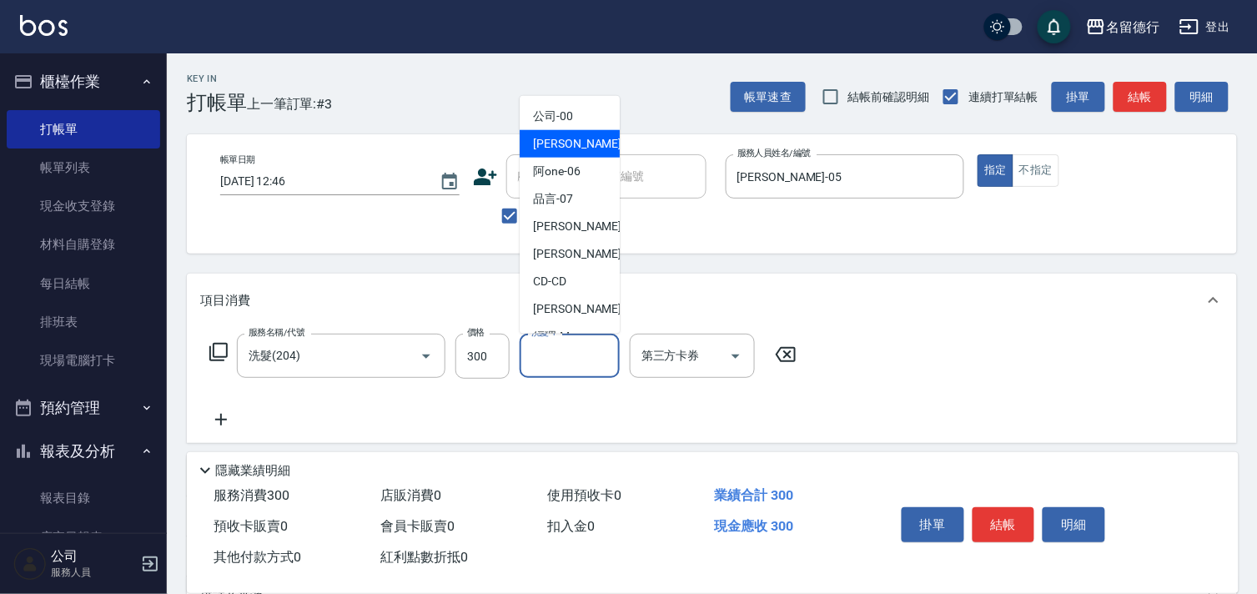
click at [575, 138] on span "[PERSON_NAME]-05" at bounding box center [585, 144] width 105 height 18
type input "[PERSON_NAME]-05"
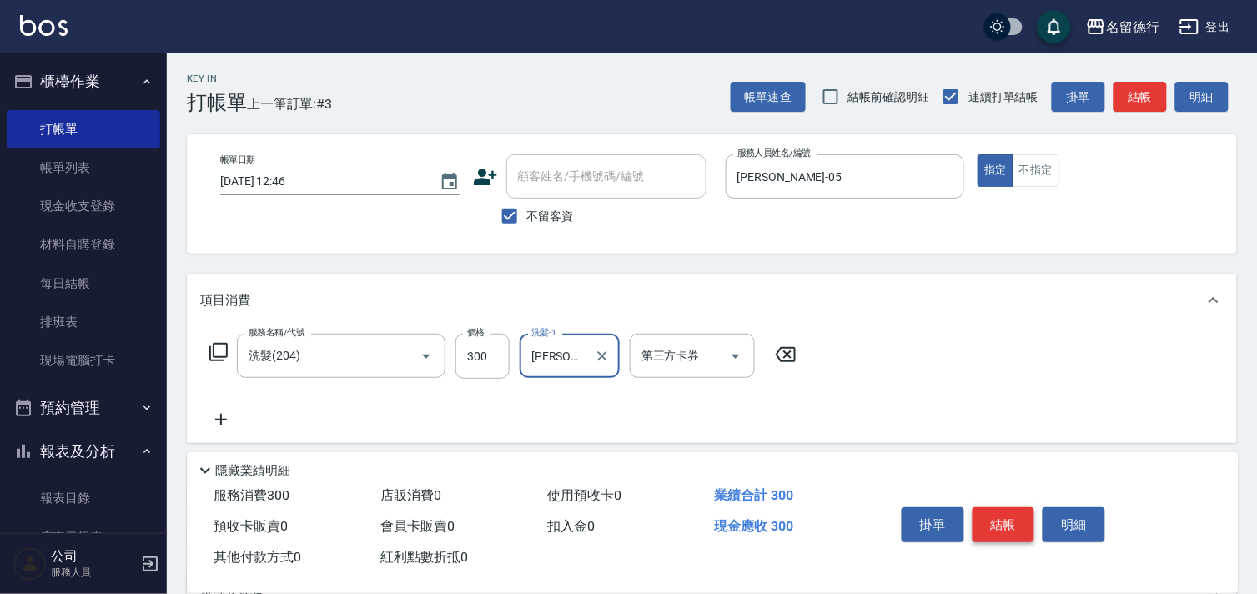
click at [996, 509] on button "結帳" at bounding box center [1003, 524] width 63 height 35
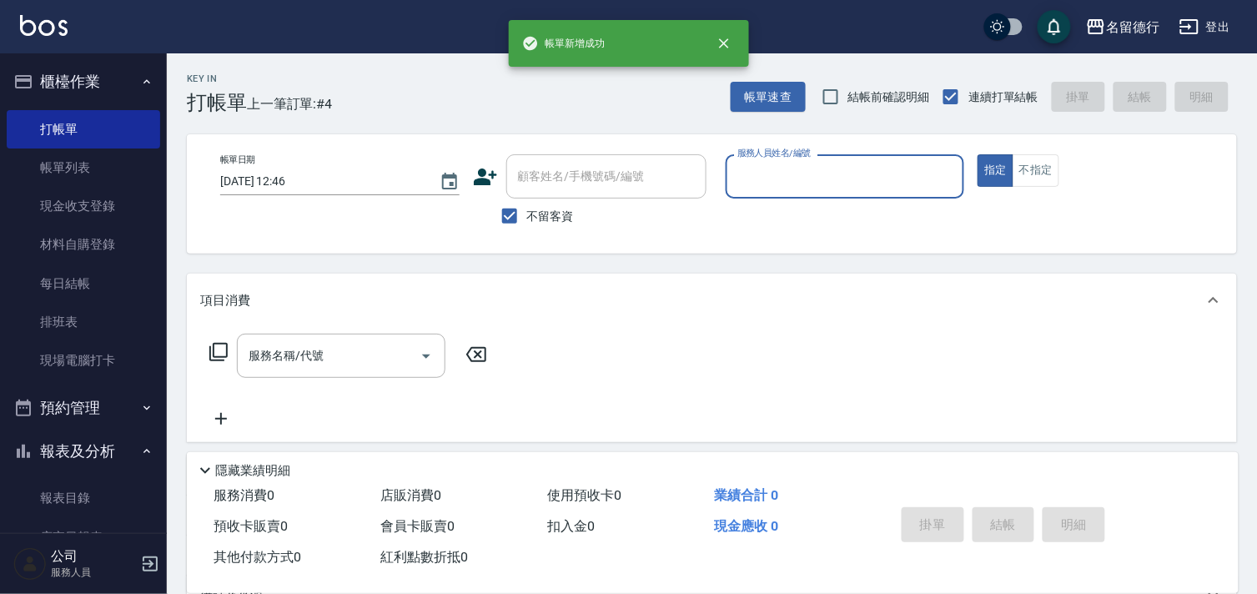
click at [765, 162] on input "服務人員姓名/編號" at bounding box center [845, 176] width 224 height 29
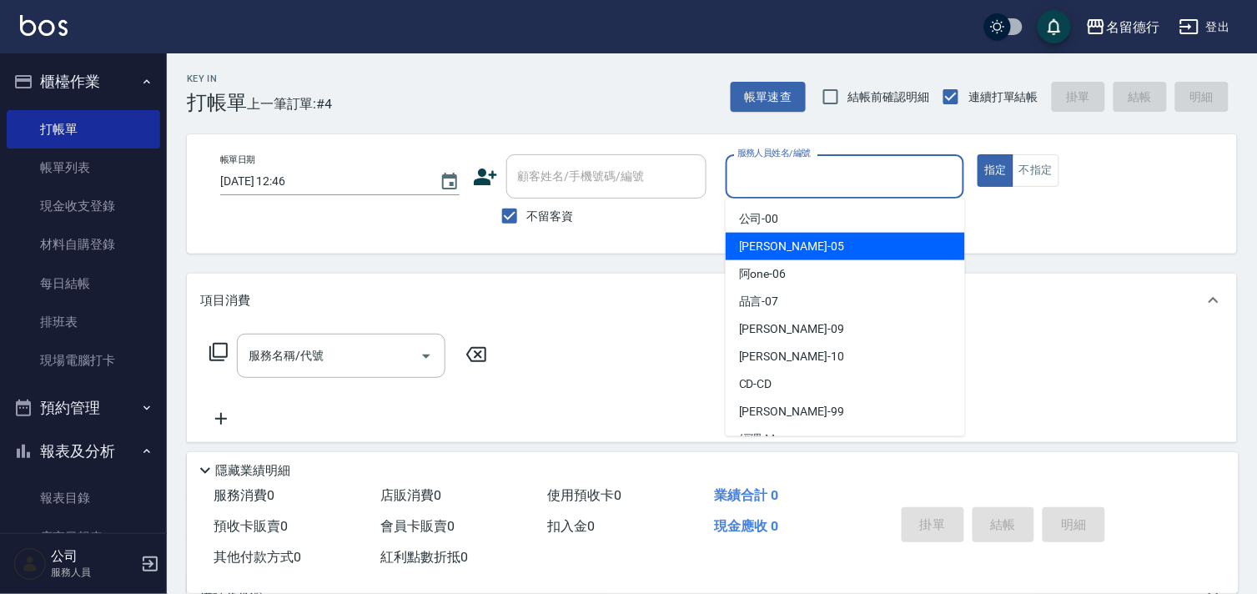
click at [786, 251] on span "[PERSON_NAME]-05" at bounding box center [791, 247] width 105 height 18
type input "[PERSON_NAME]-05"
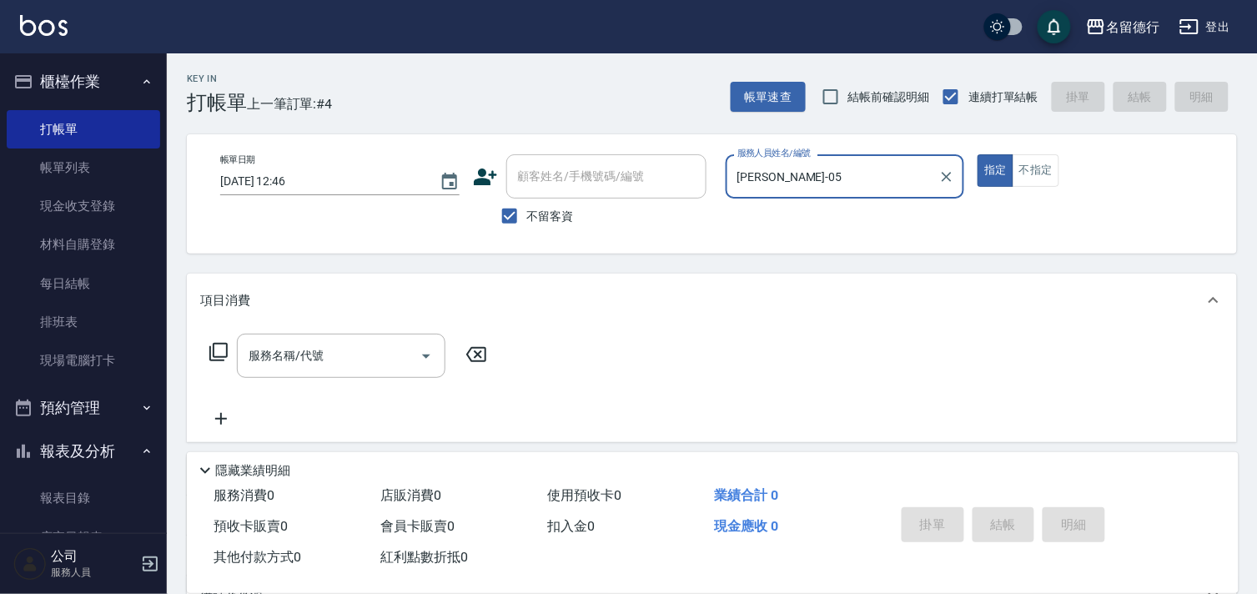
click at [215, 355] on icon at bounding box center [218, 352] width 20 height 20
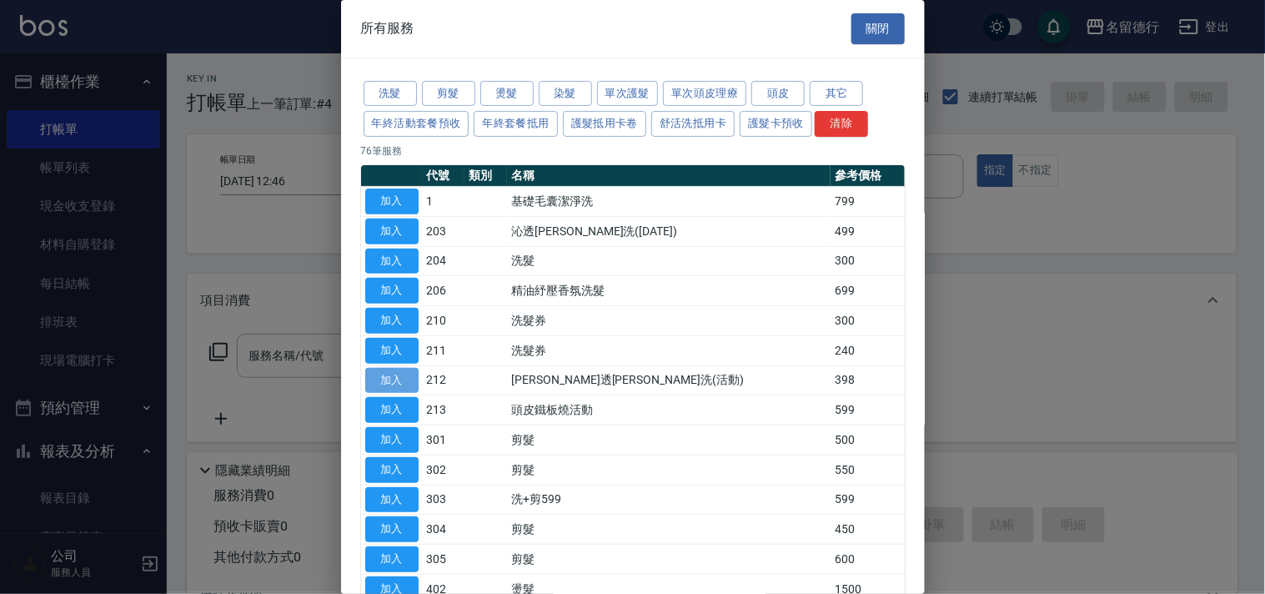
click at [398, 379] on button "加入" at bounding box center [391, 381] width 53 height 26
type input "[PERSON_NAME]透[PERSON_NAME]洗(活動)(212)"
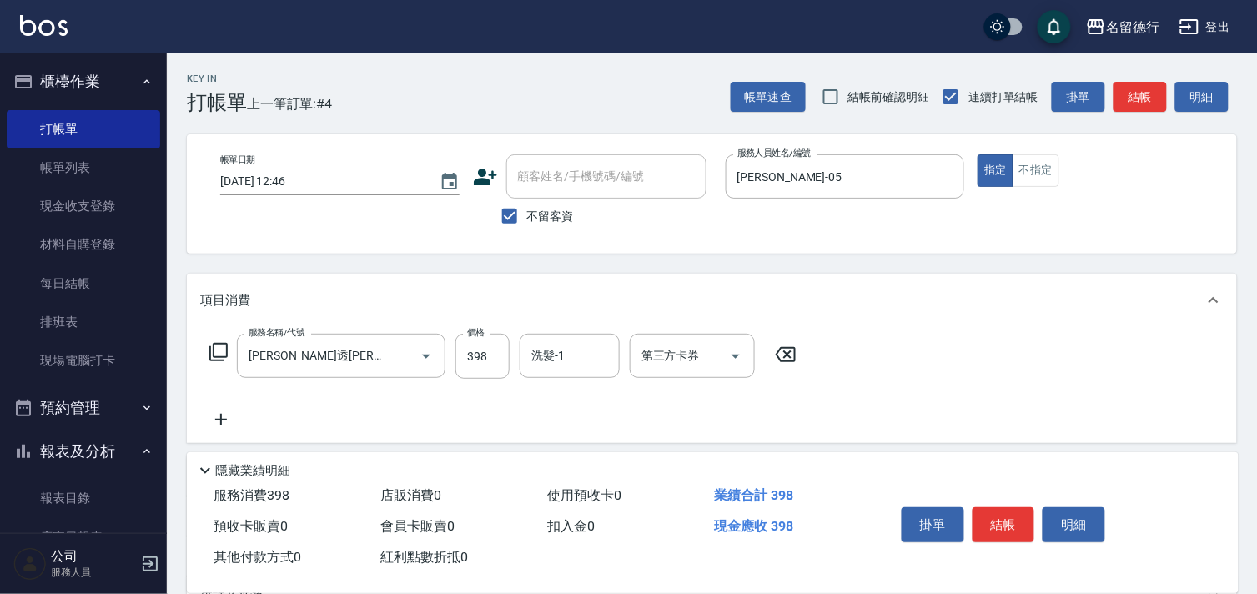
click at [215, 349] on icon at bounding box center [218, 352] width 20 height 20
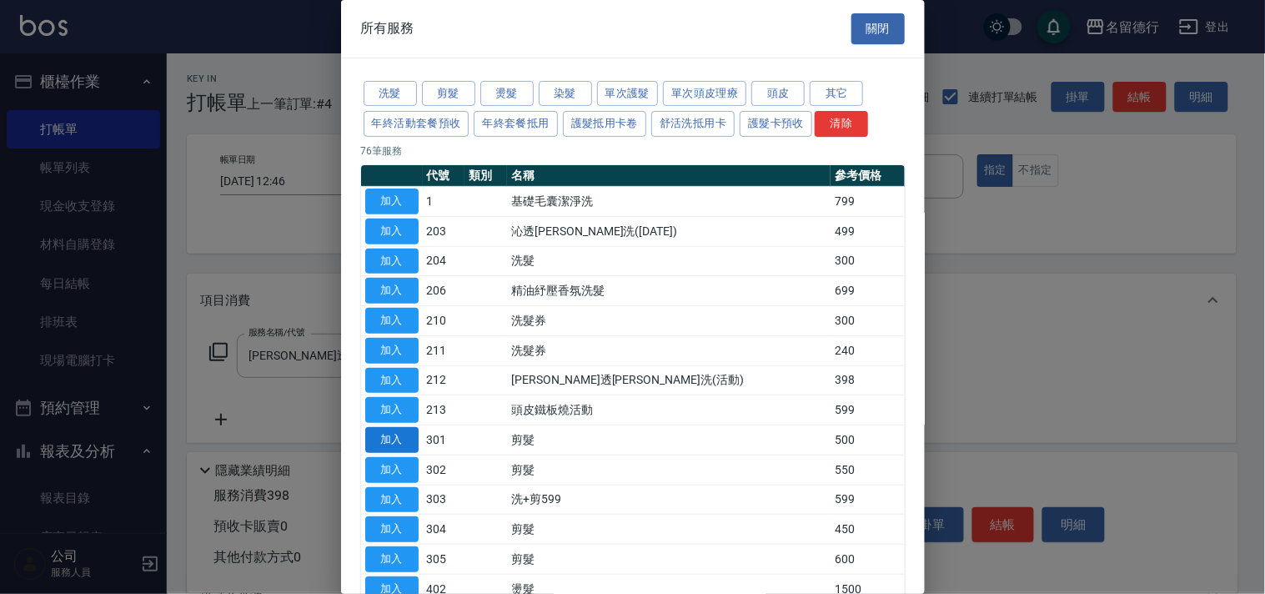
click at [394, 442] on button "加入" at bounding box center [391, 440] width 53 height 26
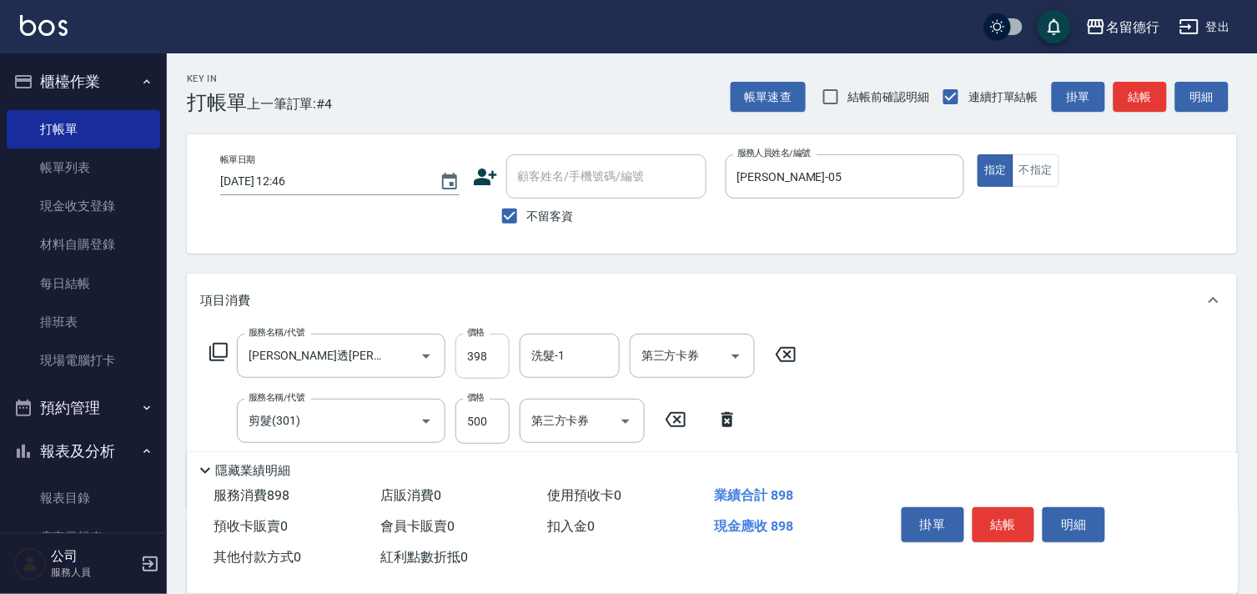
click at [501, 351] on input "398" at bounding box center [482, 356] width 54 height 45
click at [494, 353] on input "398" at bounding box center [482, 356] width 54 height 45
type input "430"
click at [570, 361] on input "洗髮-1" at bounding box center [569, 355] width 85 height 29
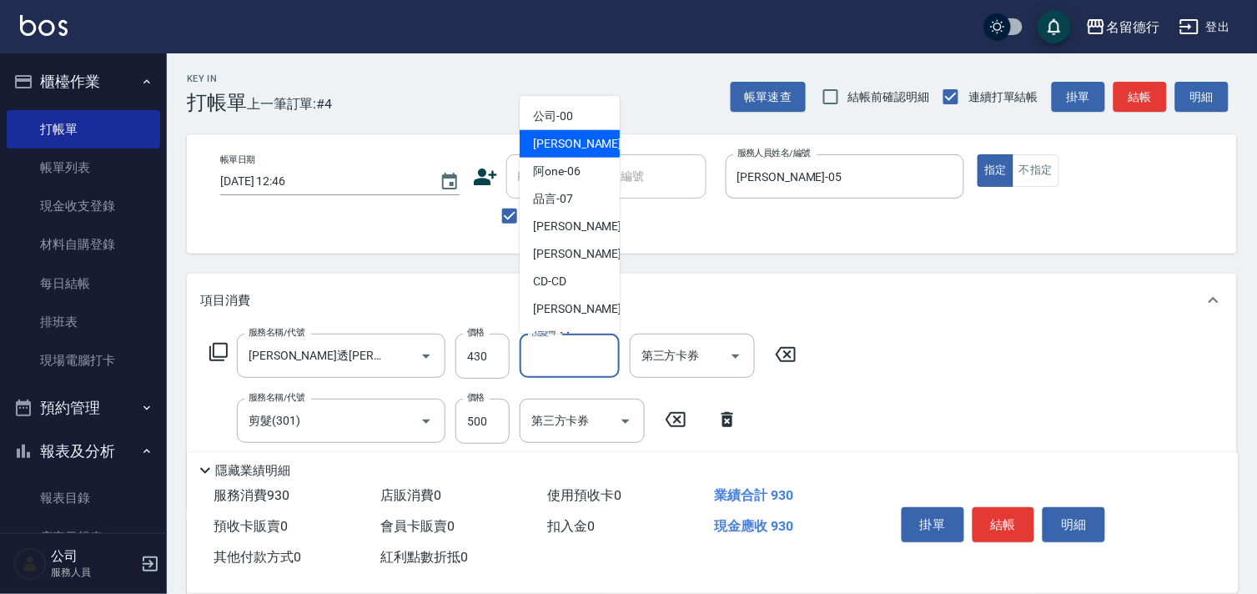
click at [561, 144] on span "[PERSON_NAME]-05" at bounding box center [585, 144] width 105 height 18
type input "[PERSON_NAME]-05"
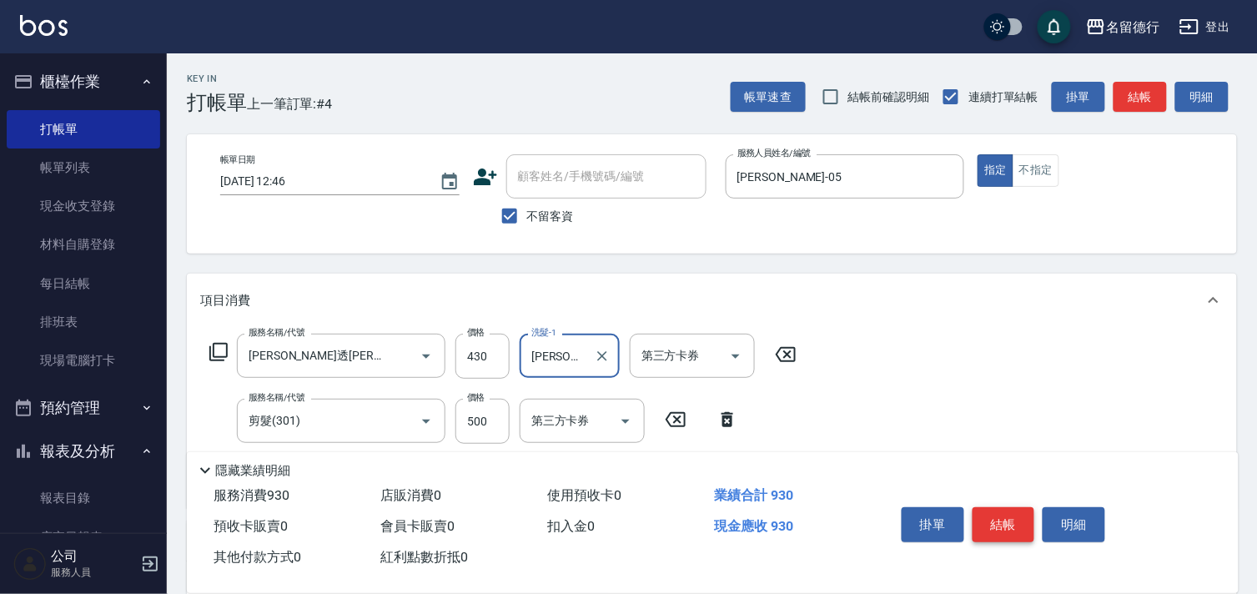
click at [1010, 524] on button "結帳" at bounding box center [1003, 524] width 63 height 35
